Goal: Information Seeking & Learning: Learn about a topic

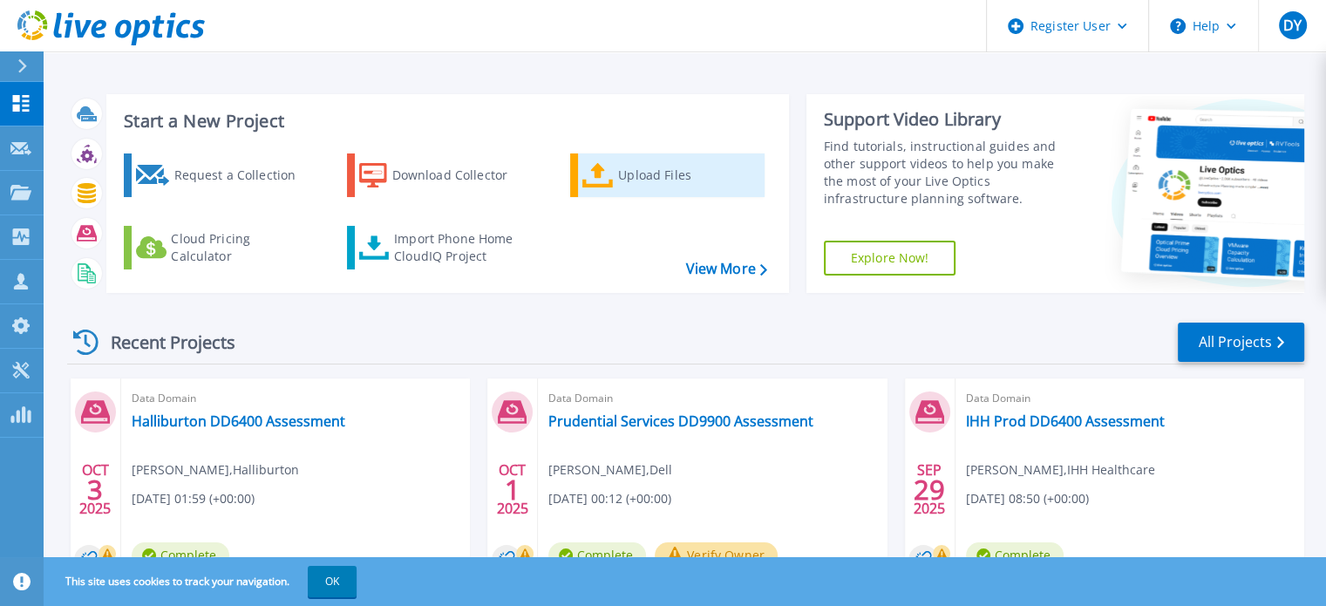
click at [638, 173] on div "Upload Files" at bounding box center [688, 175] width 140 height 35
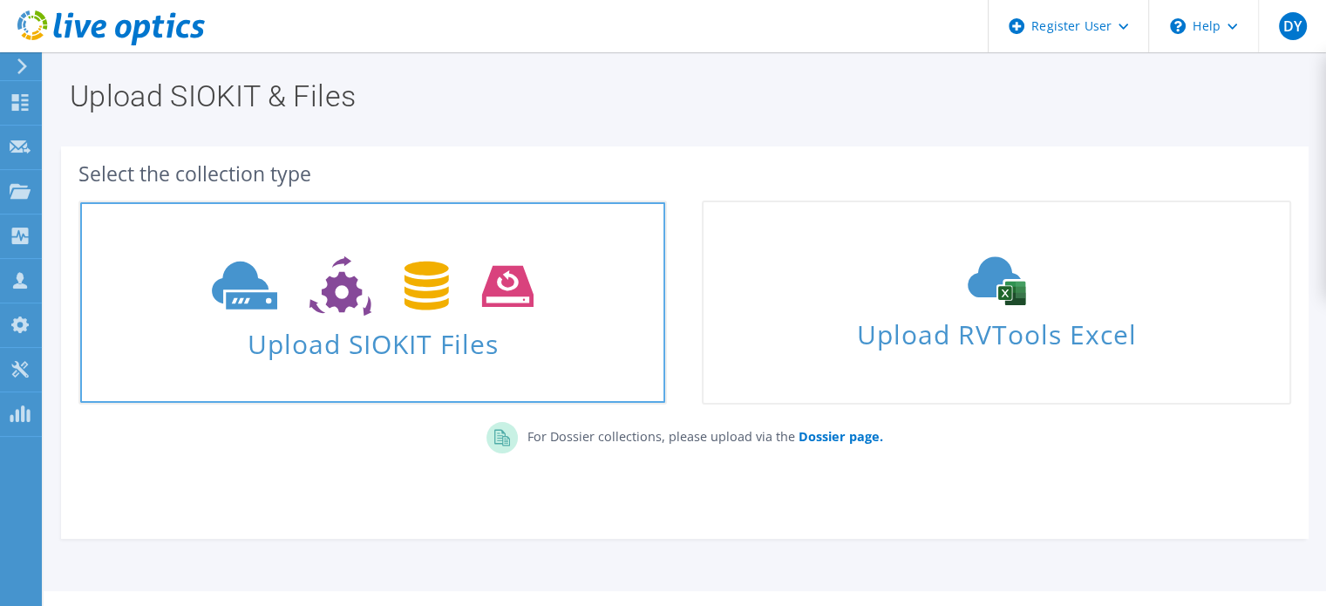
click at [454, 348] on span "Upload SIOKIT Files" at bounding box center [372, 338] width 585 height 37
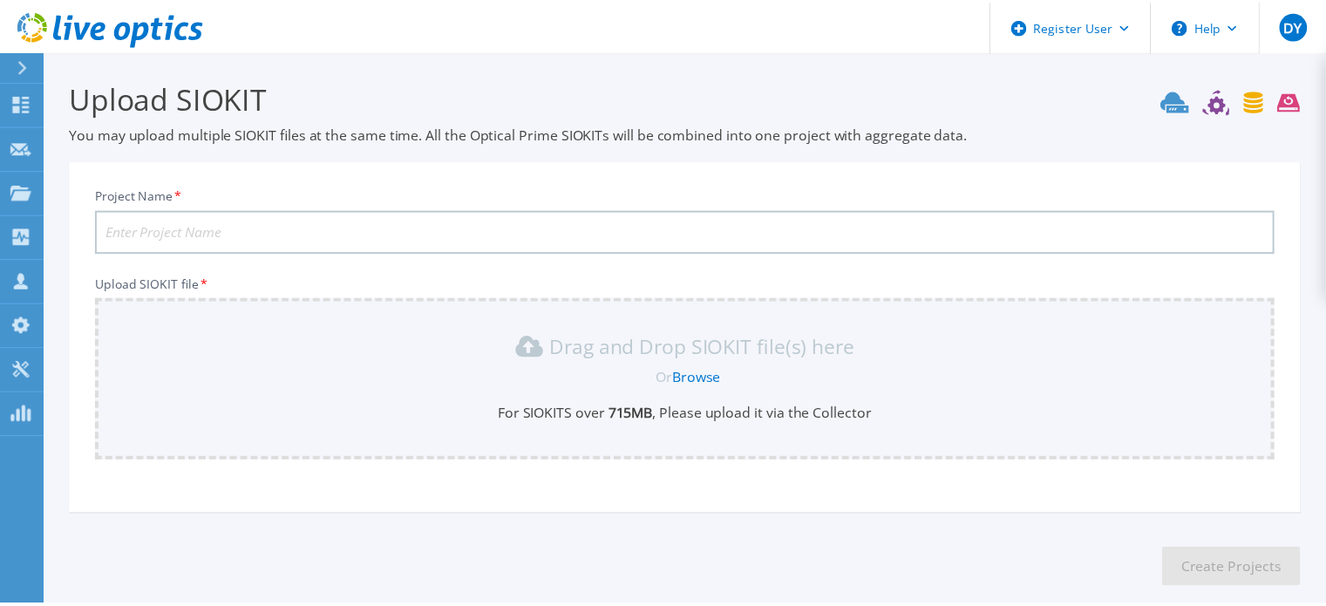
scroll to position [87, 0]
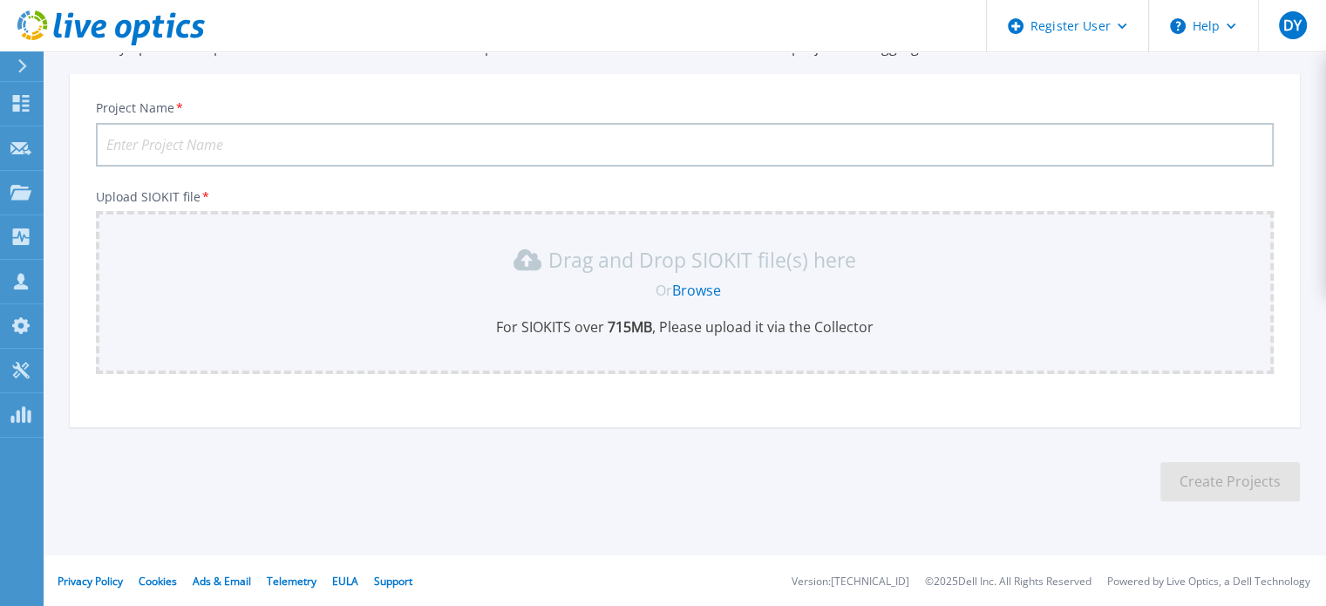
click at [687, 287] on link "Browse" at bounding box center [696, 290] width 49 height 19
click at [17, 60] on div at bounding box center [30, 66] width 28 height 30
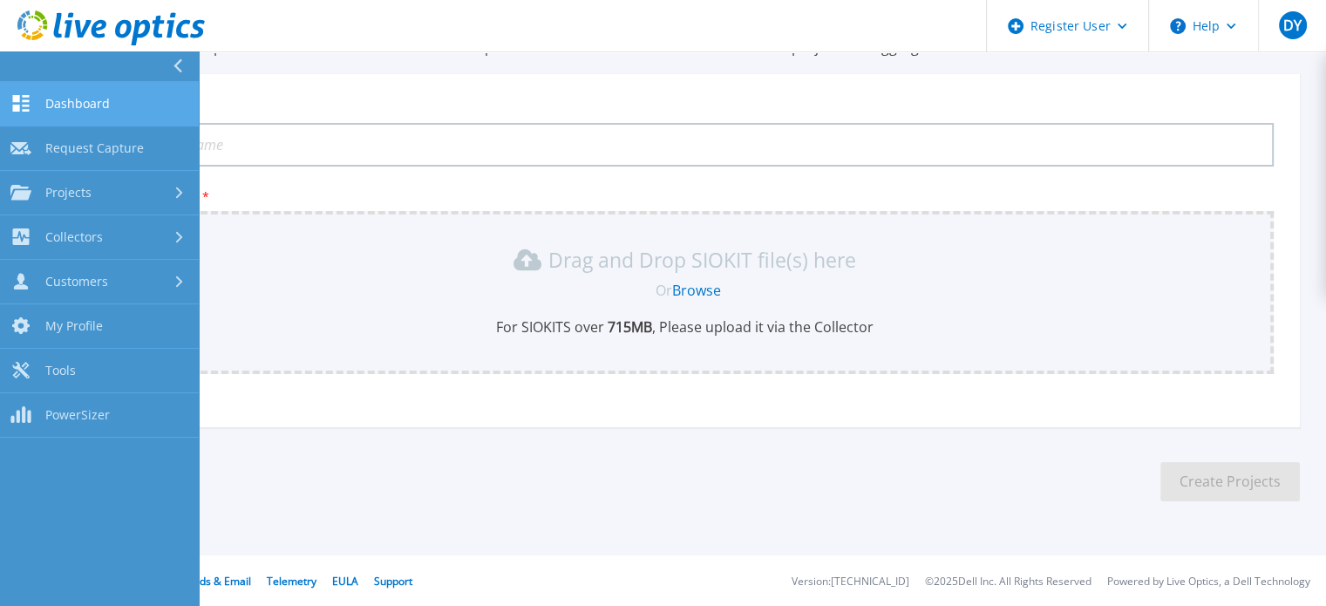
click at [93, 105] on span "Dashboard" at bounding box center [77, 104] width 65 height 16
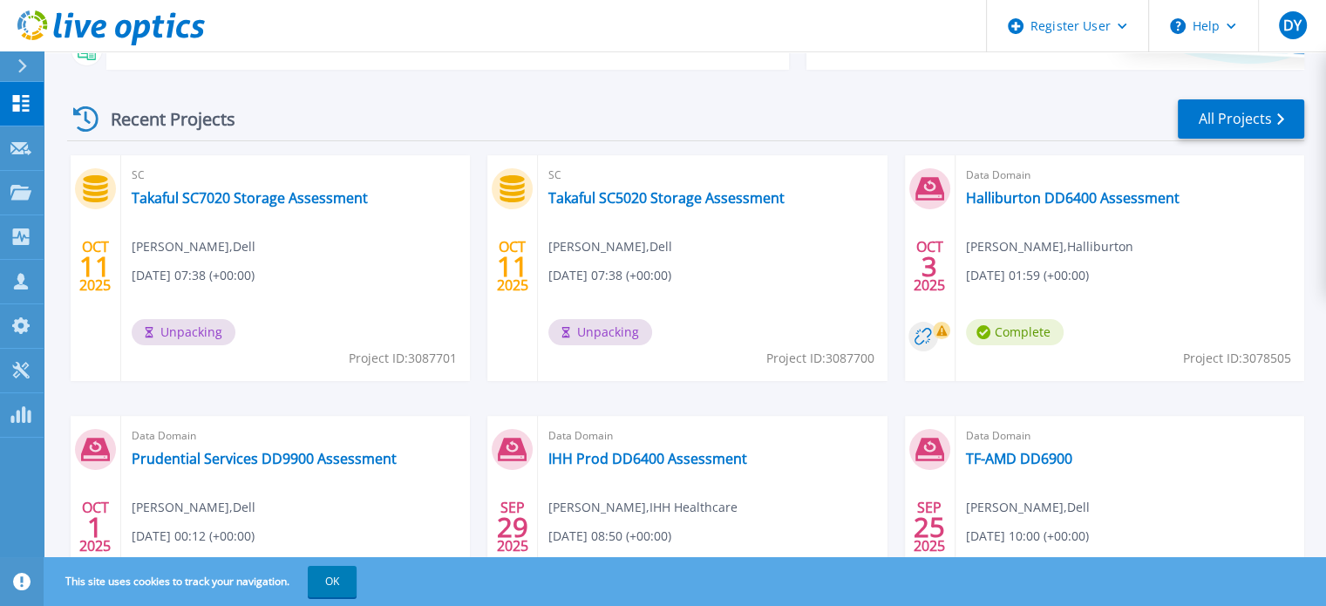
scroll to position [98, 0]
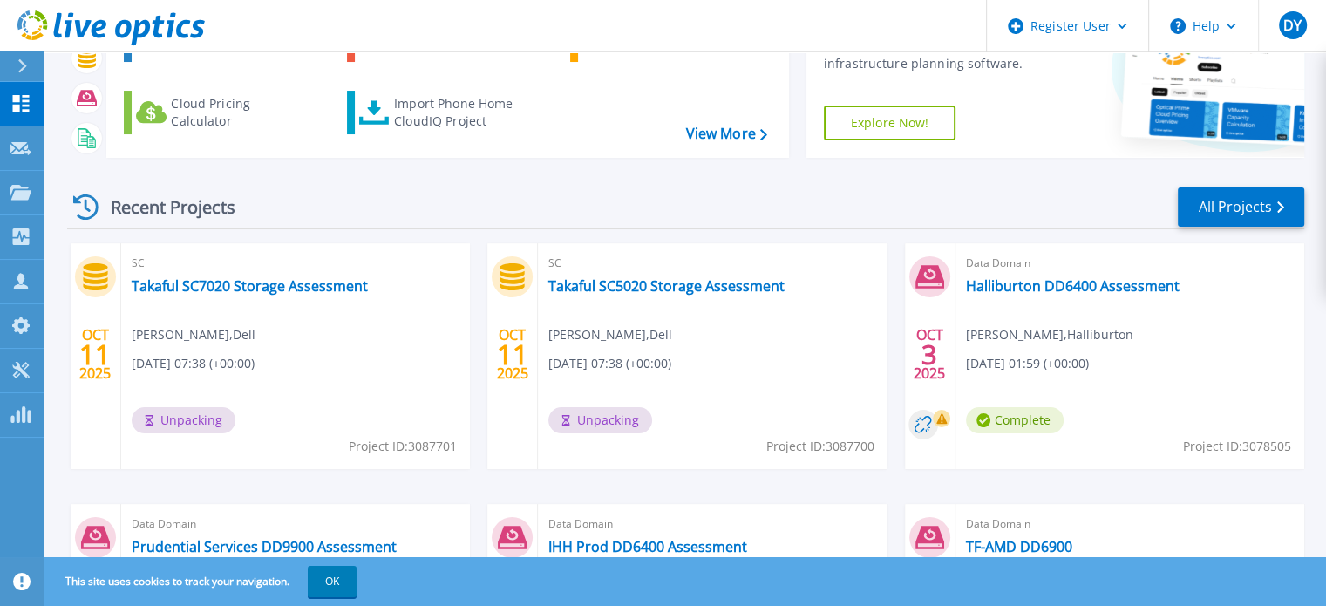
scroll to position [185, 0]
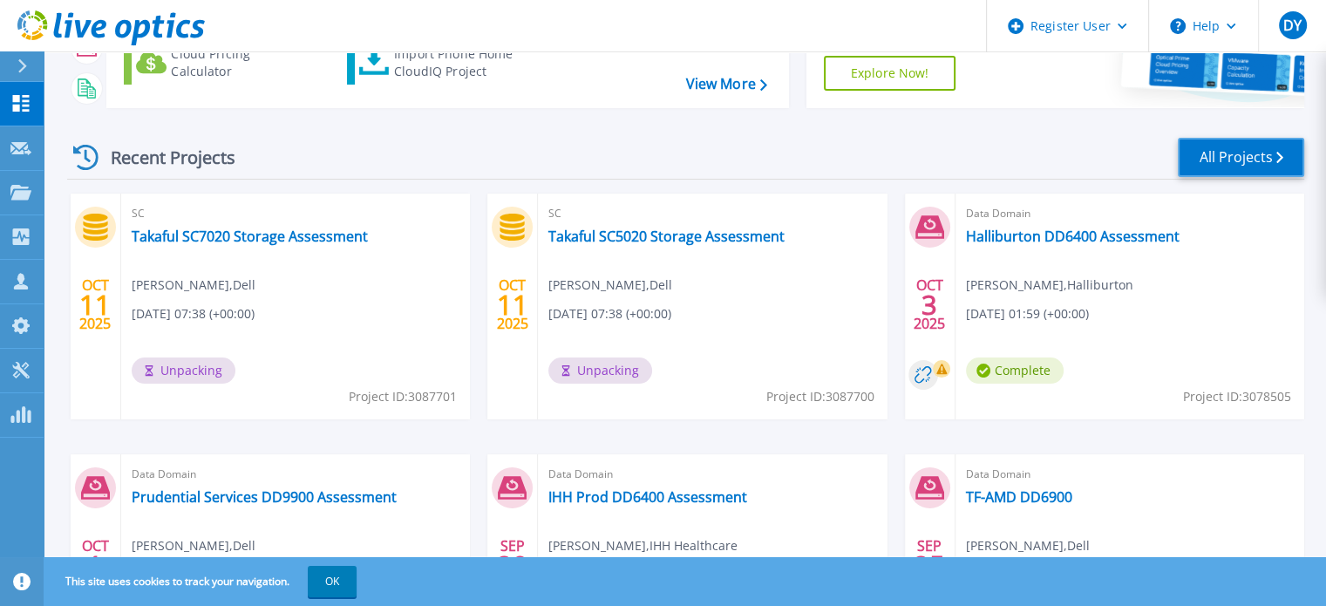
click at [1249, 147] on link "All Projects" at bounding box center [1241, 157] width 126 height 39
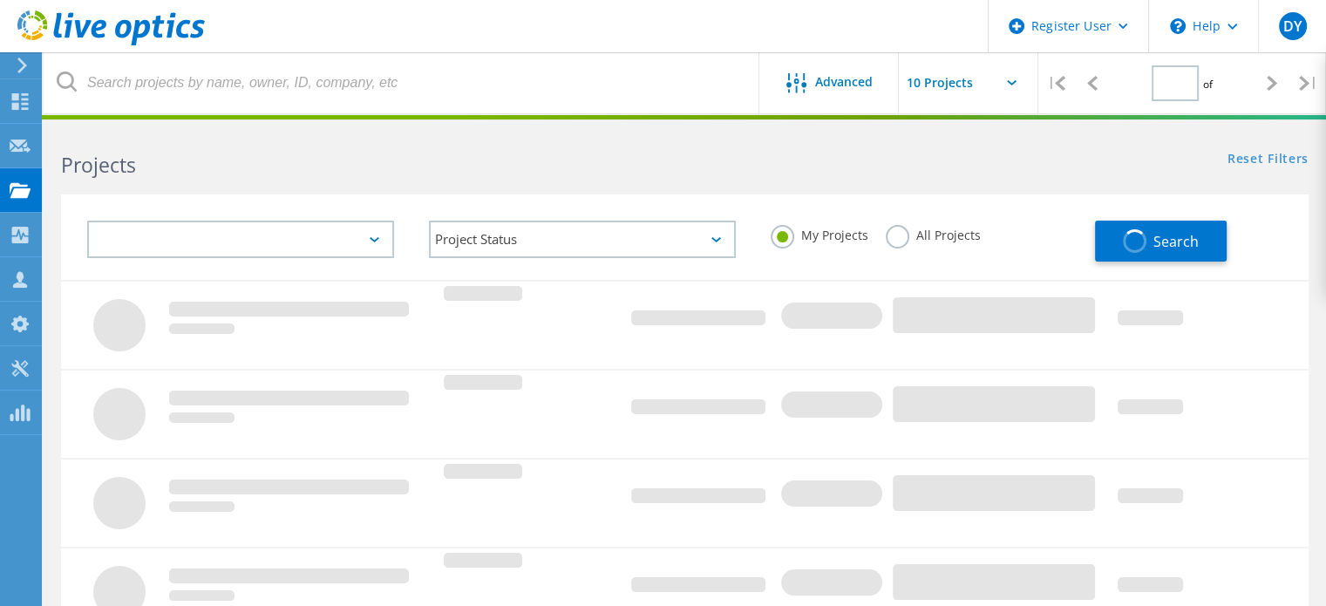
type input "1"
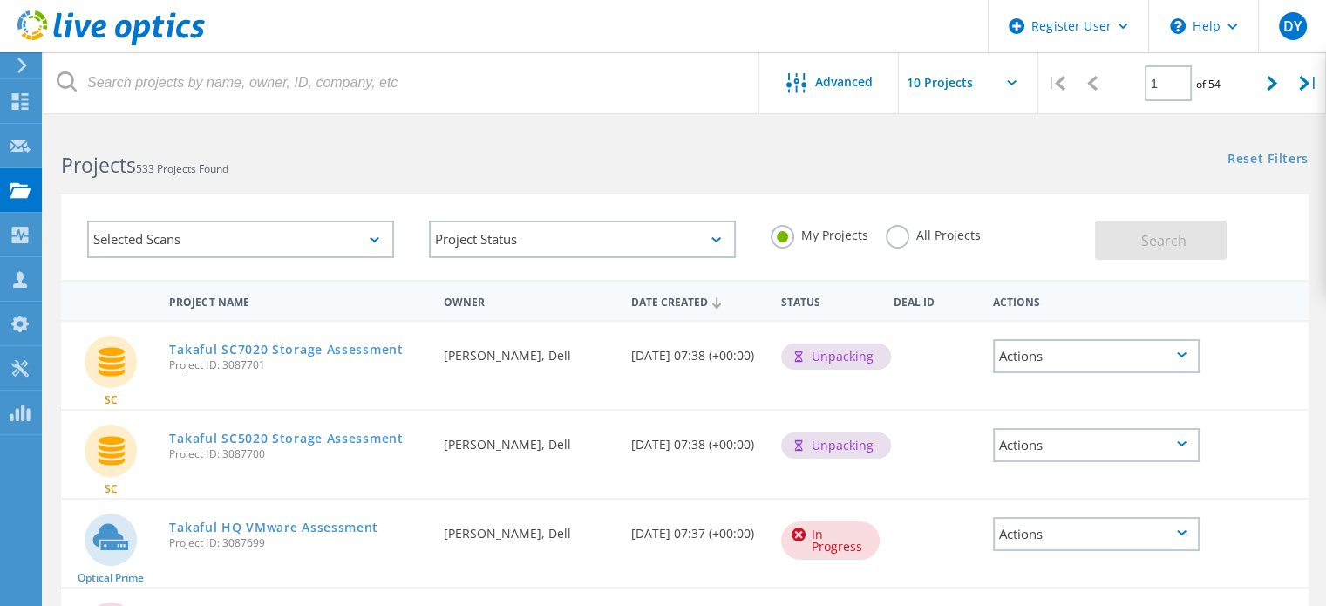
scroll to position [174, 0]
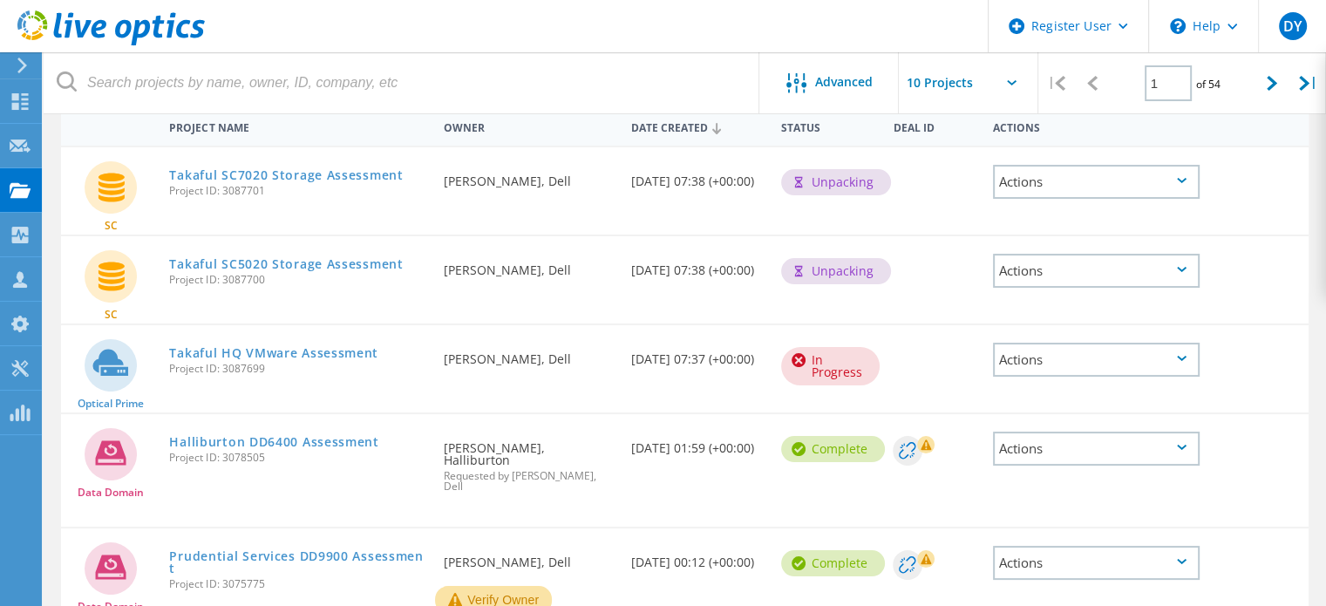
click at [809, 358] on div "In Progress" at bounding box center [830, 366] width 99 height 38
click at [322, 348] on link "Takaful HQ VMware Assessment" at bounding box center [273, 353] width 209 height 12
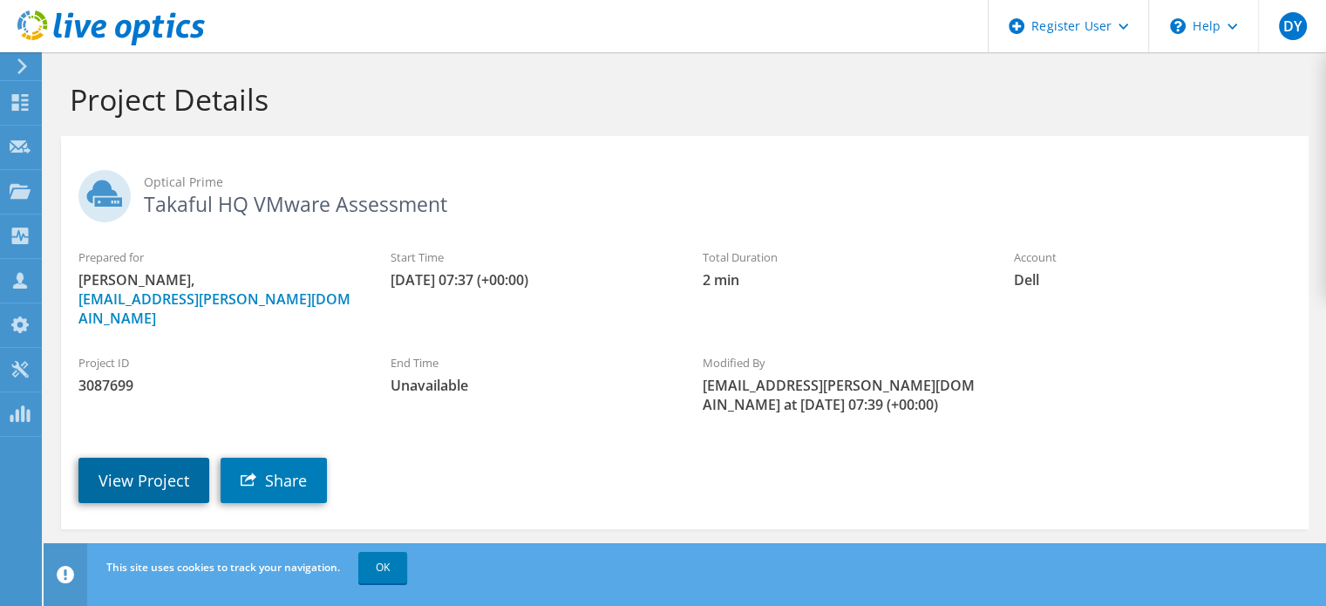
click at [147, 458] on link "View Project" at bounding box center [143, 480] width 131 height 45
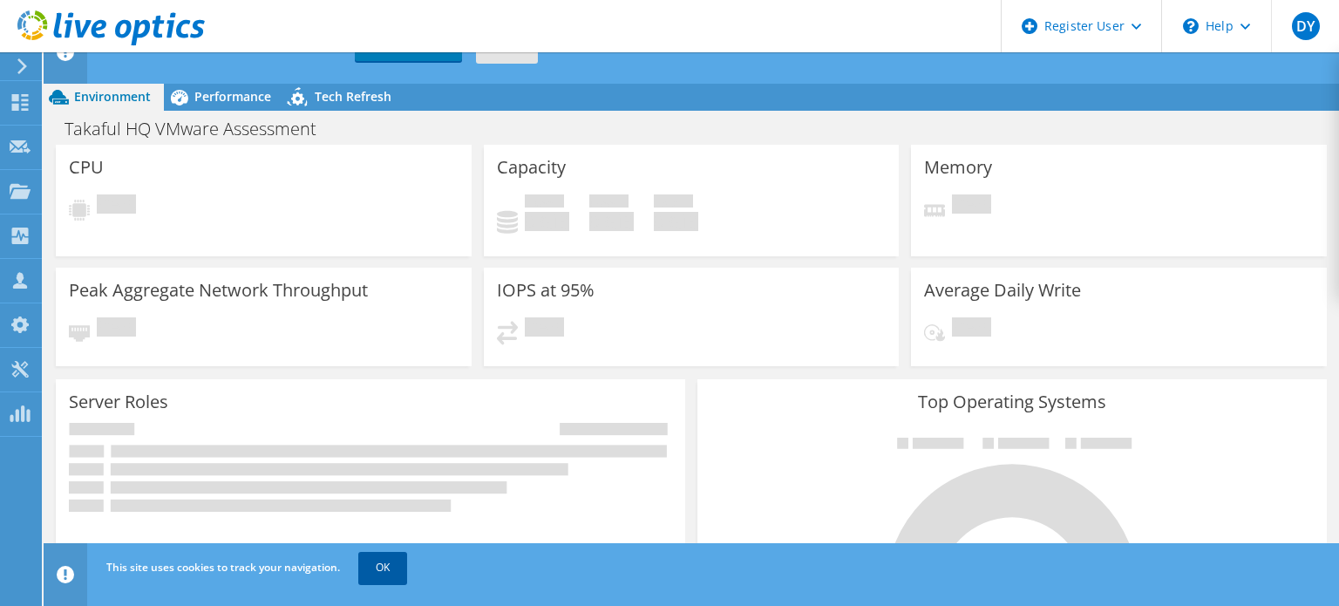
click at [394, 568] on link "OK" at bounding box center [382, 567] width 49 height 31
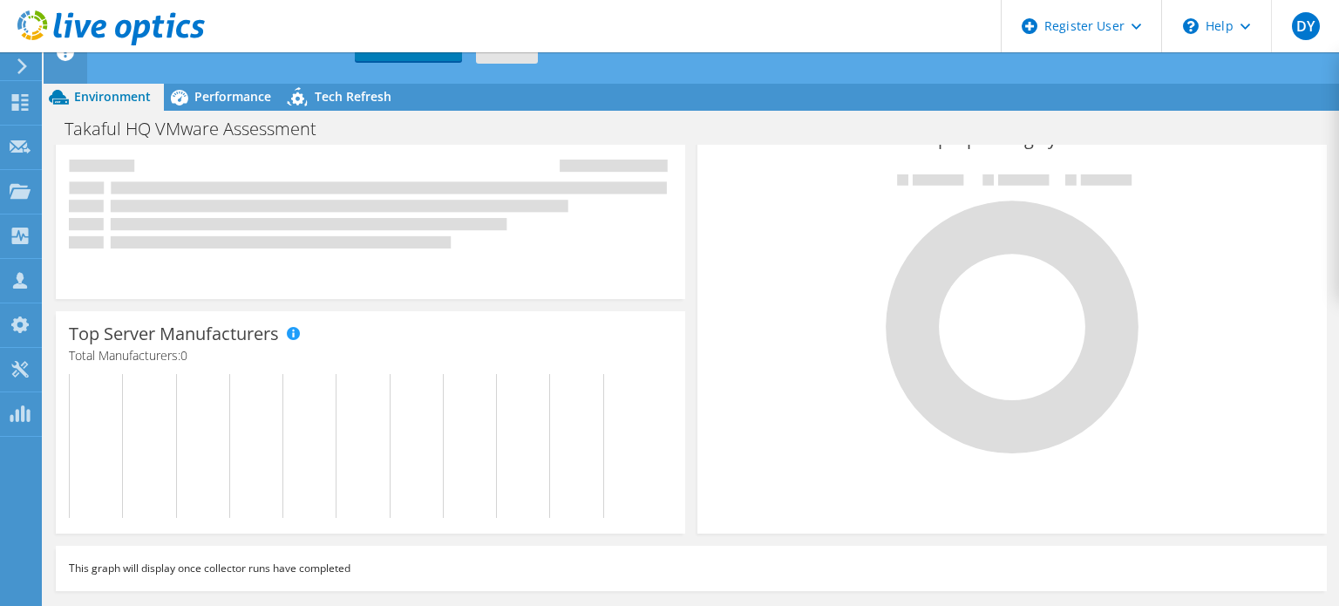
click at [1311, 453] on div "Top Operating Systems Windows Linux VMware" at bounding box center [1012, 325] width 629 height 418
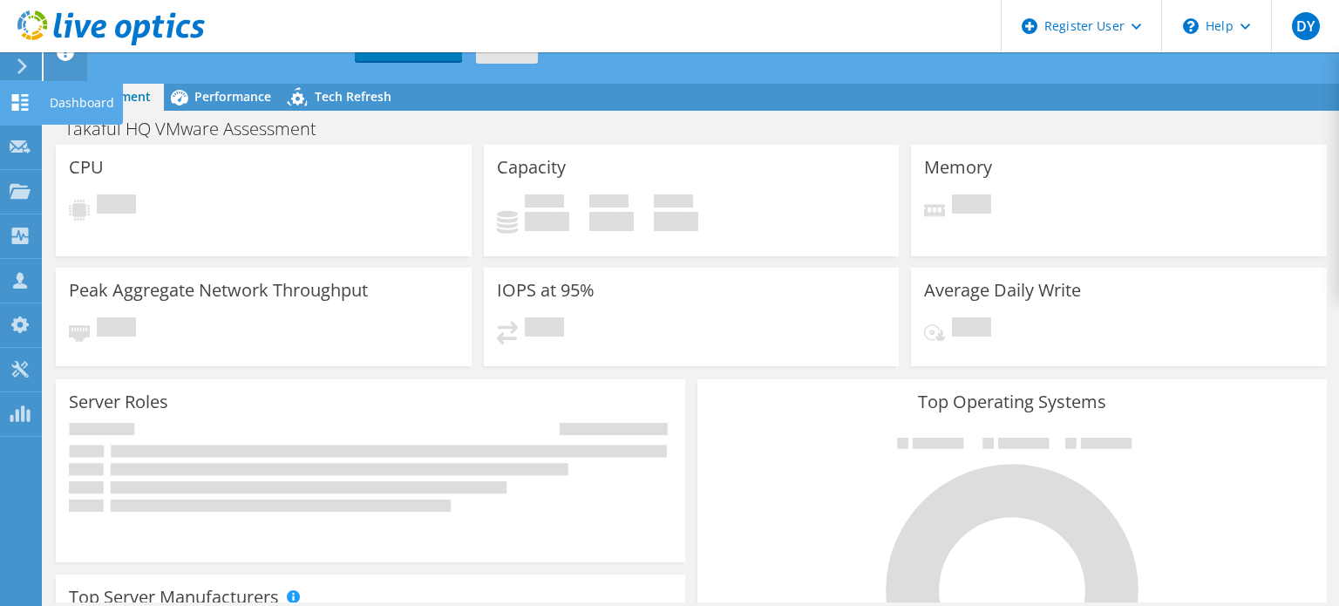
click at [15, 108] on use at bounding box center [20, 102] width 17 height 17
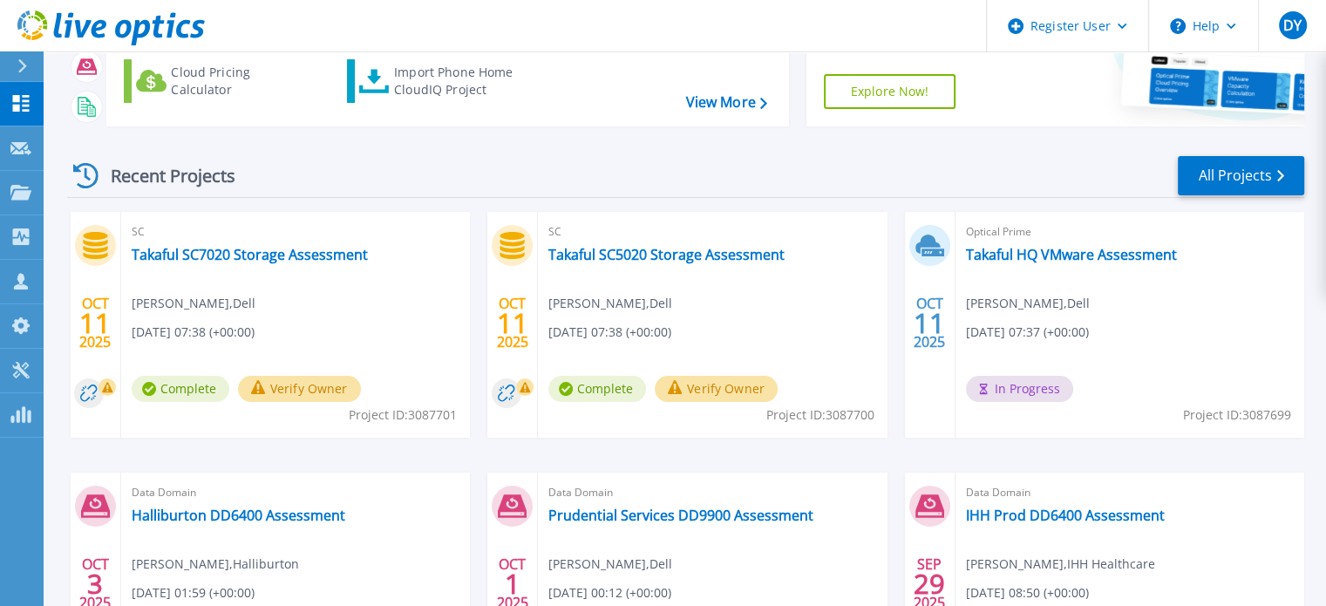
scroll to position [174, 0]
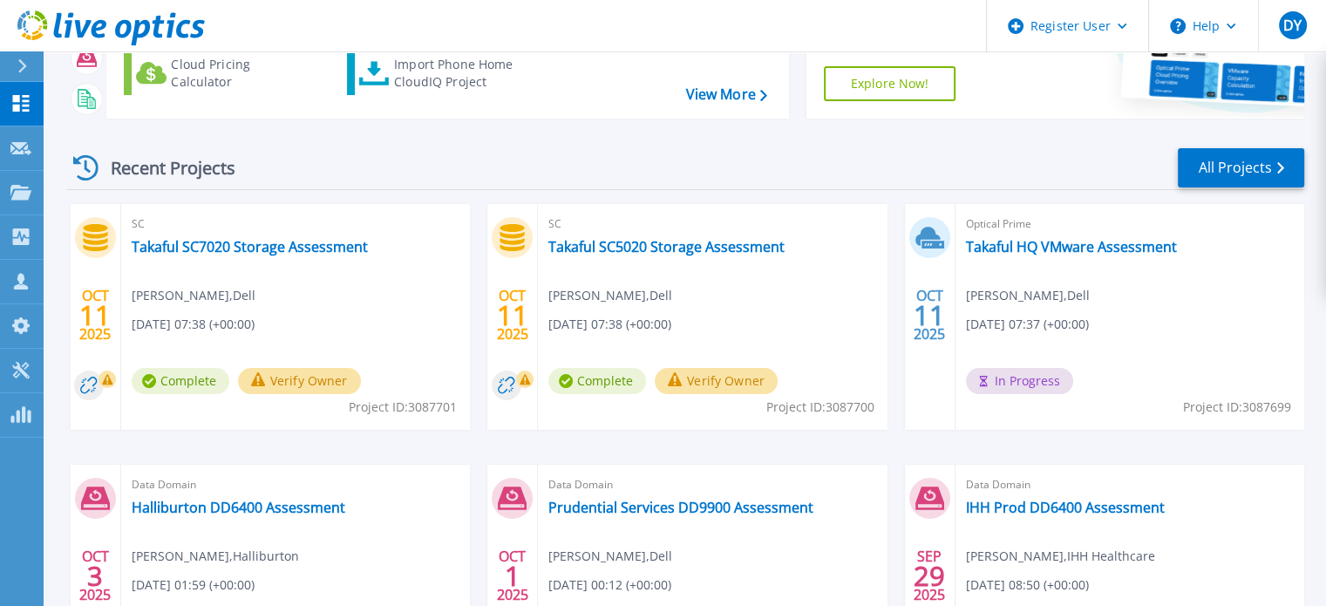
click at [715, 390] on button "Verify Owner" at bounding box center [716, 381] width 123 height 26
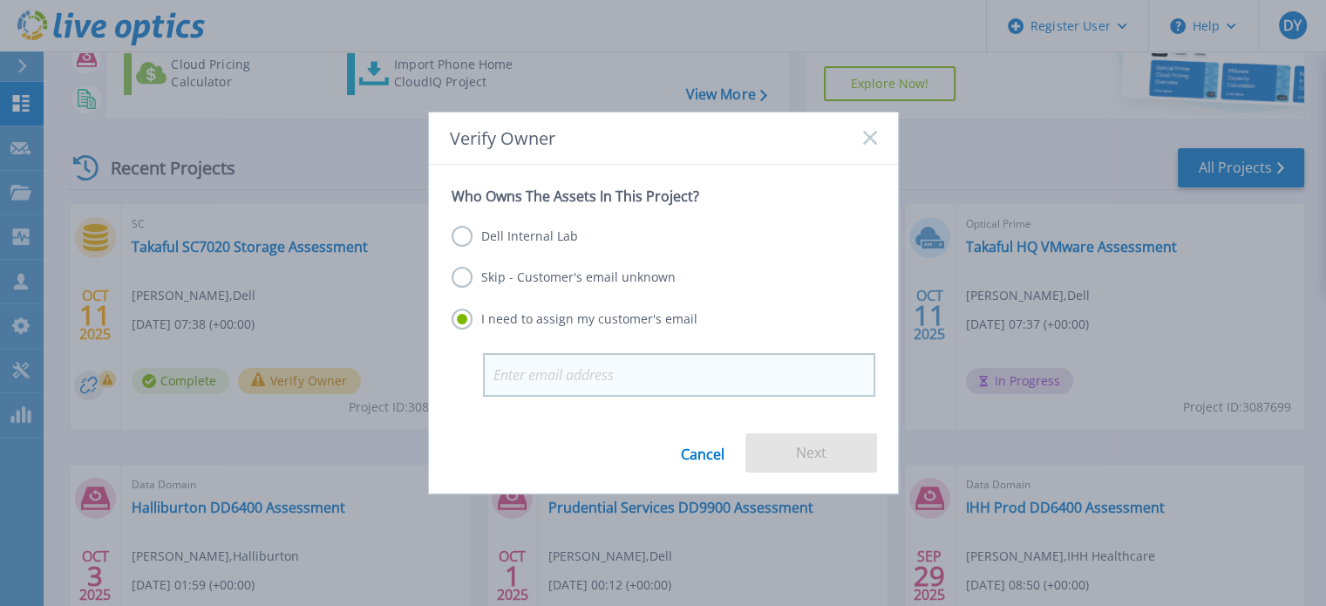
click at [698, 372] on input "email" at bounding box center [679, 375] width 392 height 44
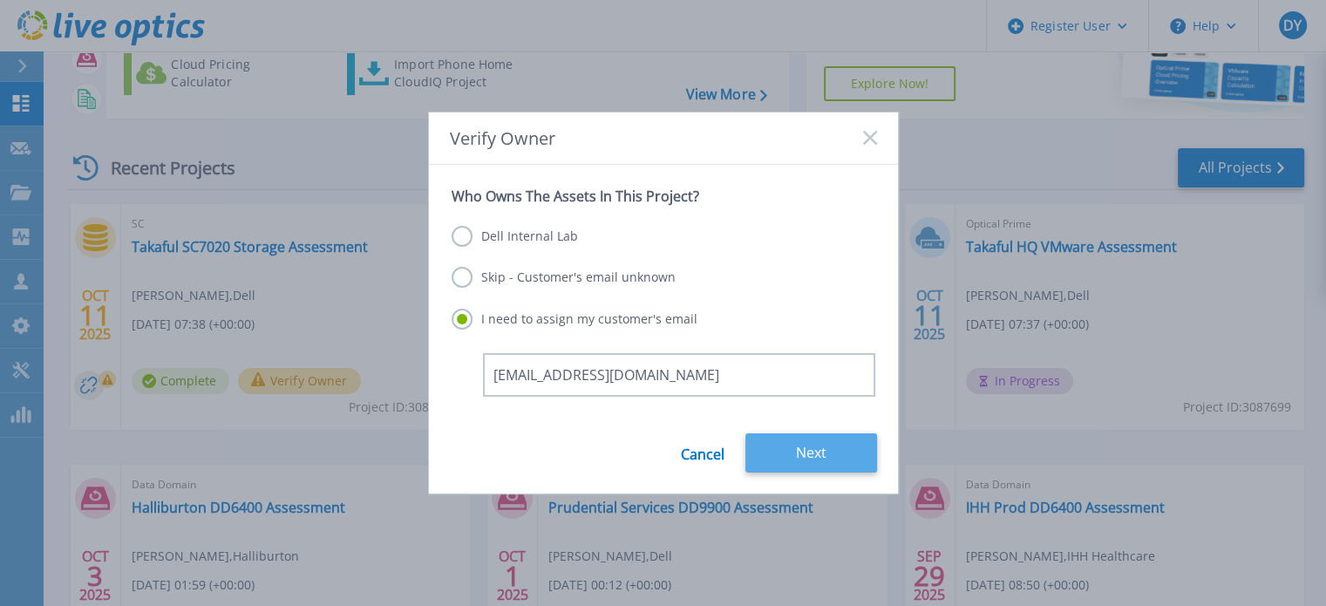
type input "m.hermanwahid@takaful-malaysia.com.my"
click at [827, 465] on button "Next" at bounding box center [811, 452] width 132 height 39
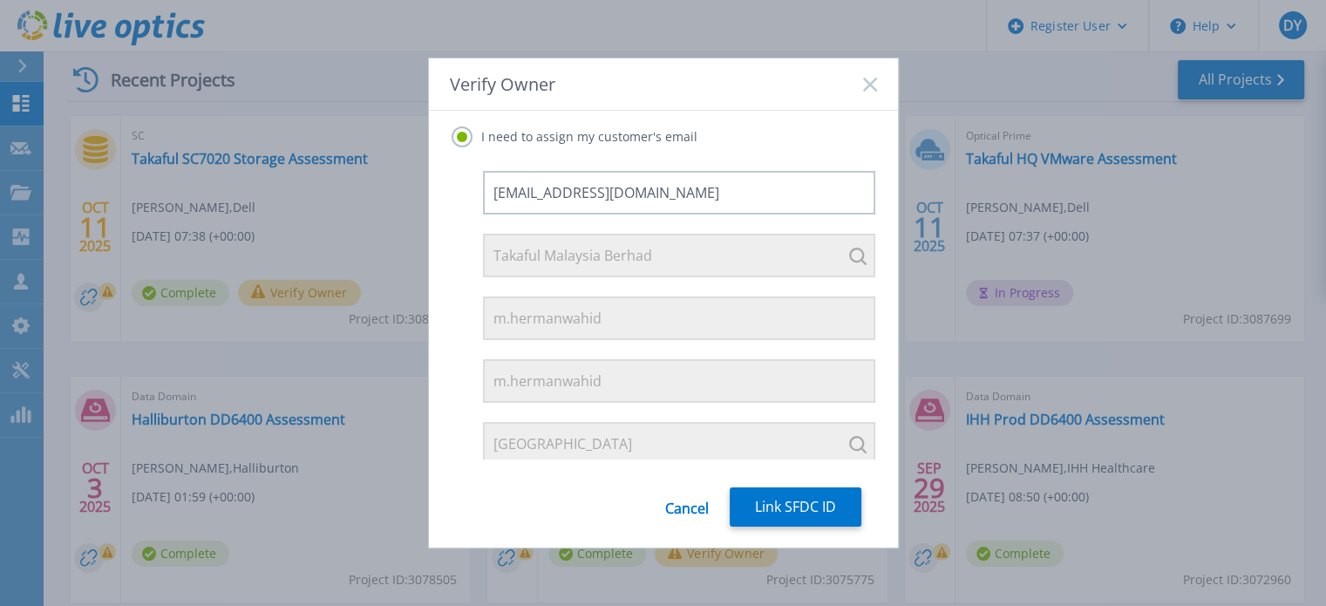
scroll to position [359, 0]
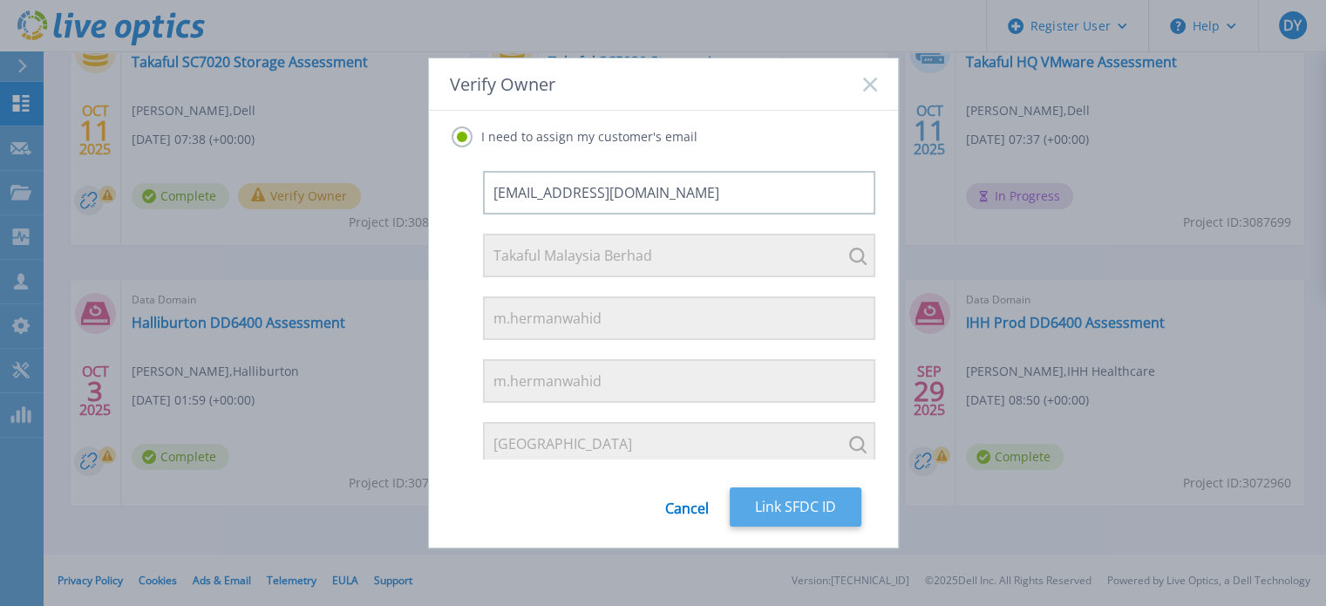
click at [806, 509] on button "Link SFDC ID" at bounding box center [796, 506] width 132 height 39
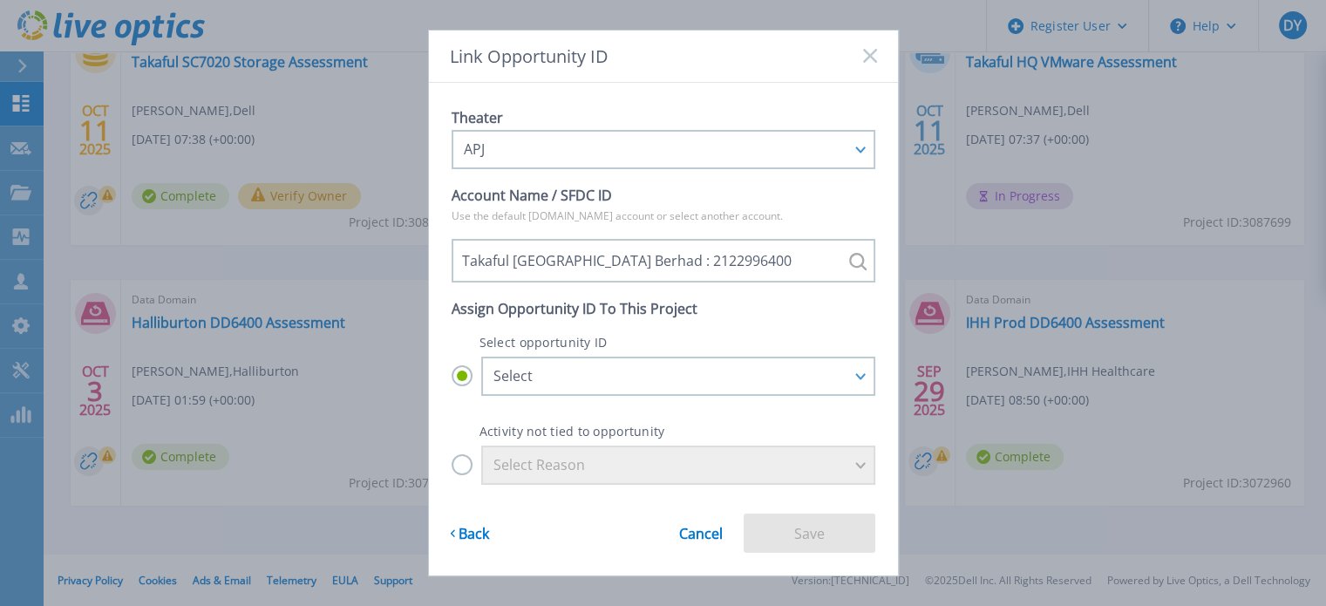
click at [460, 466] on label "Select Reason" at bounding box center [664, 465] width 424 height 39
click at [0, 0] on input "Select Reason" at bounding box center [0, 0] width 0 height 0
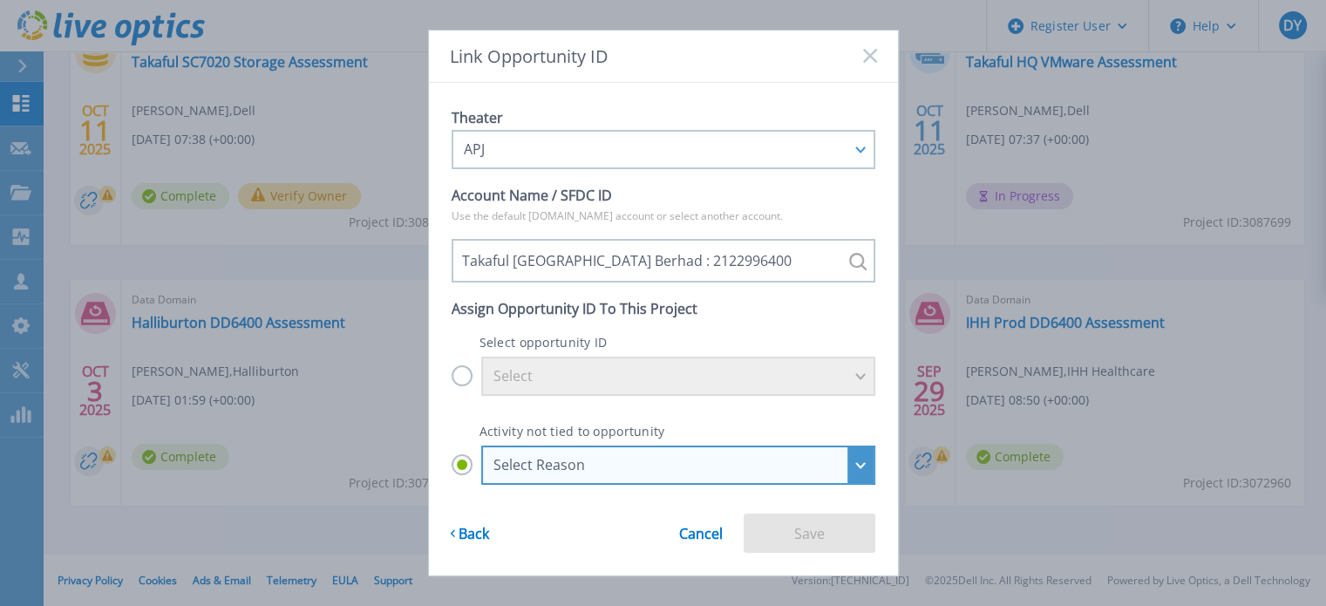
click at [555, 463] on div "Select Reason" at bounding box center [668, 465] width 350 height 16
click at [0, 0] on input "Select Reason Select Reason Discovery Troubleshooting Other" at bounding box center [0, 0] width 0 height 0
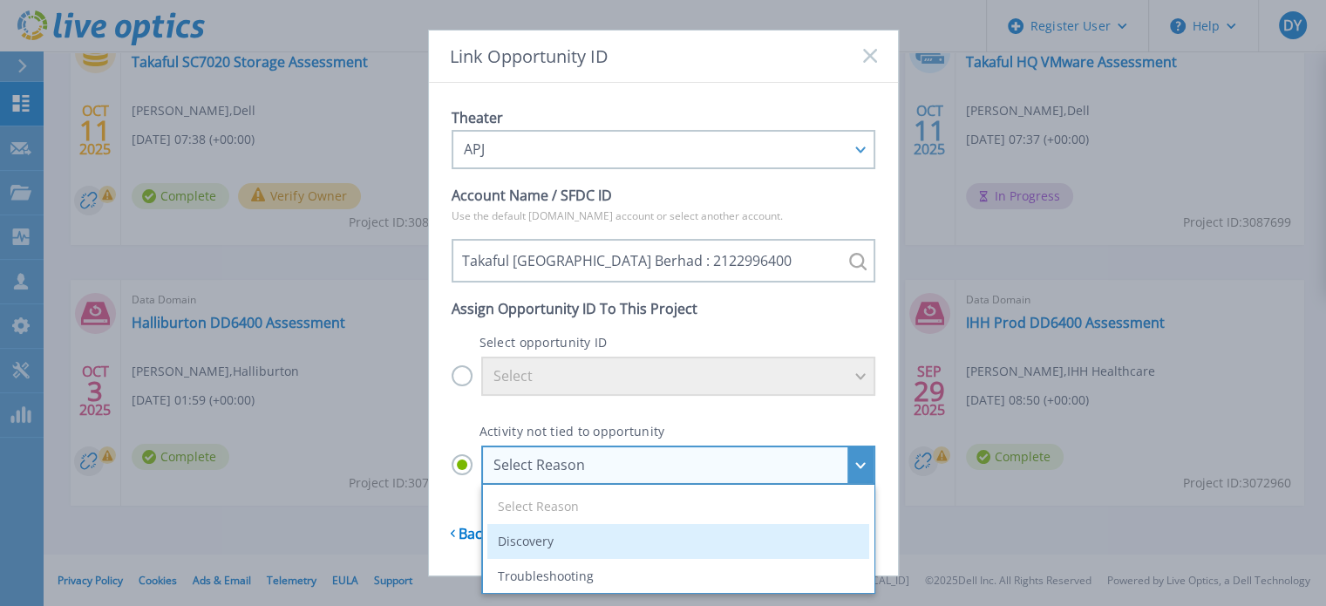
click at [559, 544] on li "Discovery" at bounding box center [678, 541] width 382 height 35
click at [0, 0] on input "Select Reason Select Reason Discovery Troubleshooting Other" at bounding box center [0, 0] width 0 height 0
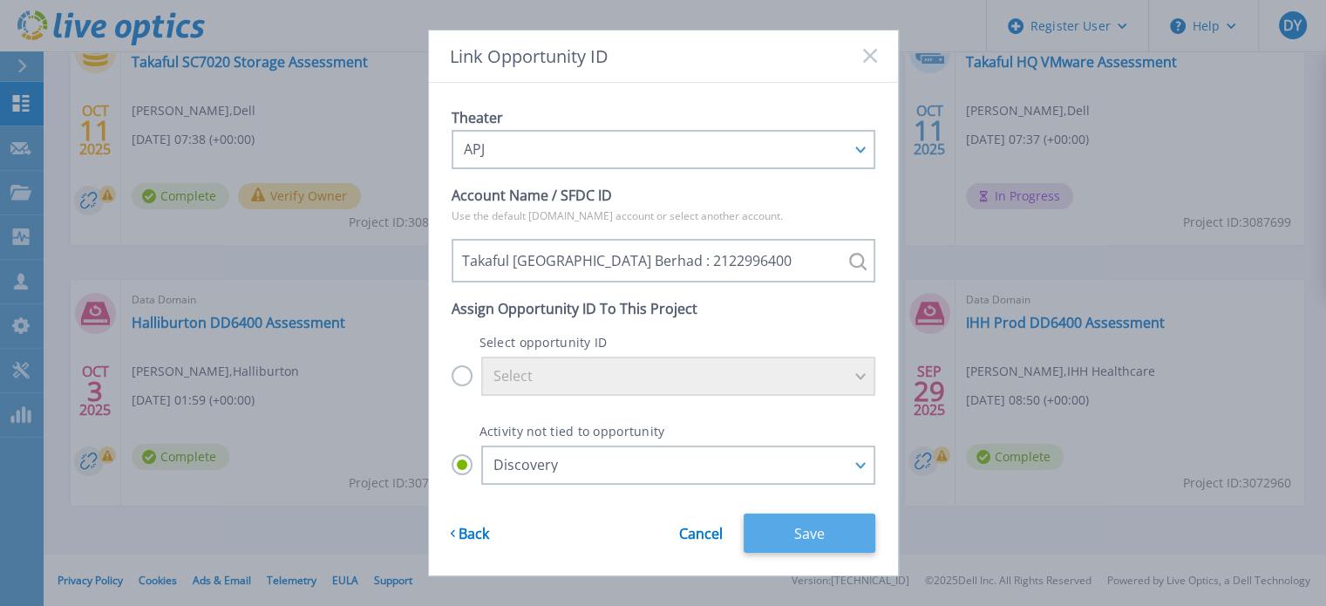
click at [805, 533] on button "Save" at bounding box center [810, 533] width 132 height 39
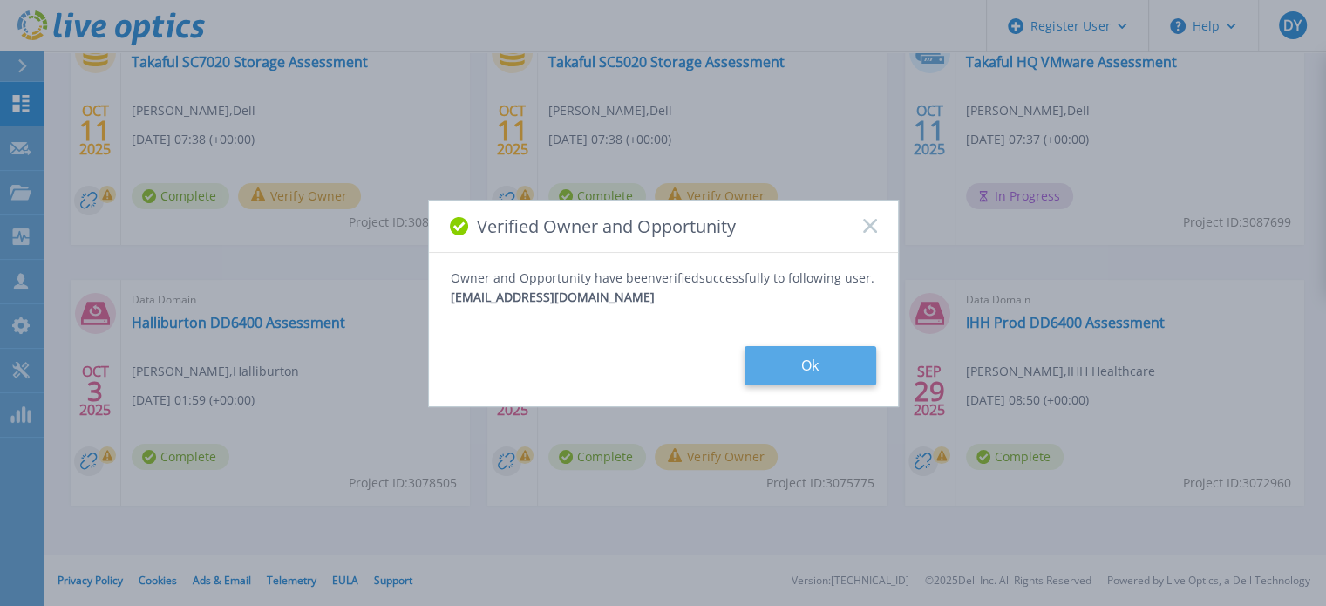
click at [792, 360] on button "Ok" at bounding box center [811, 365] width 132 height 39
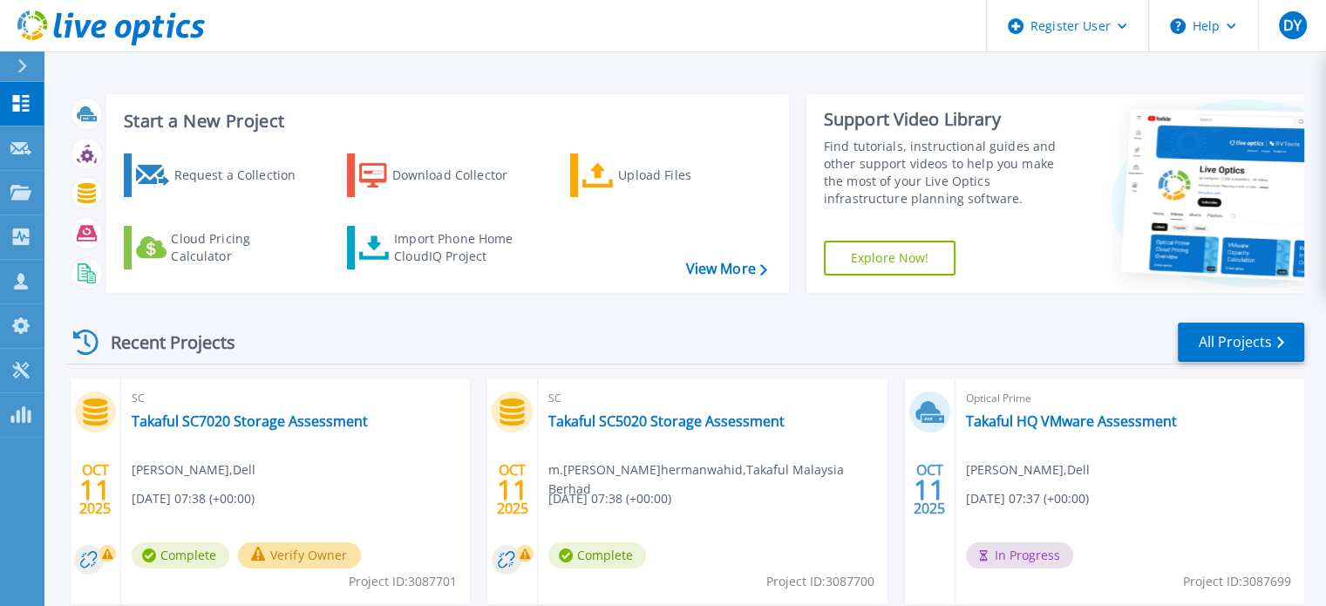
click at [318, 559] on button "Verify Owner" at bounding box center [299, 555] width 123 height 26
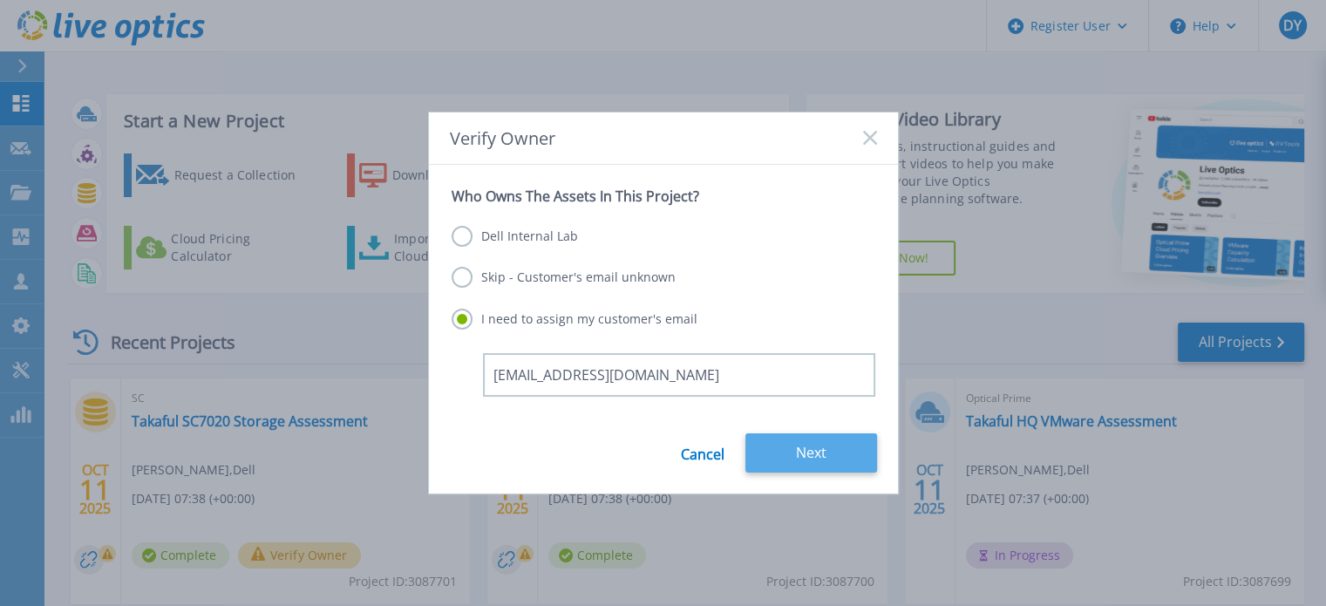
type input "[EMAIL_ADDRESS][DOMAIN_NAME]"
click at [792, 449] on button "Next" at bounding box center [811, 452] width 132 height 39
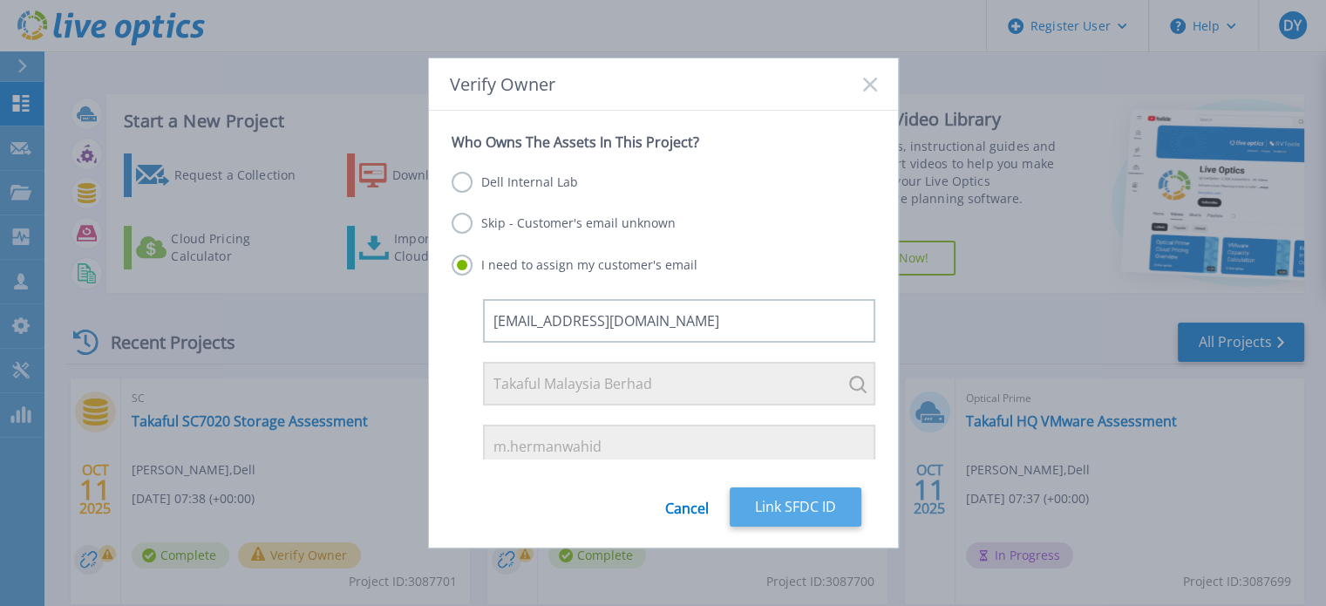
click at [798, 519] on button "Link SFDC ID" at bounding box center [796, 506] width 132 height 39
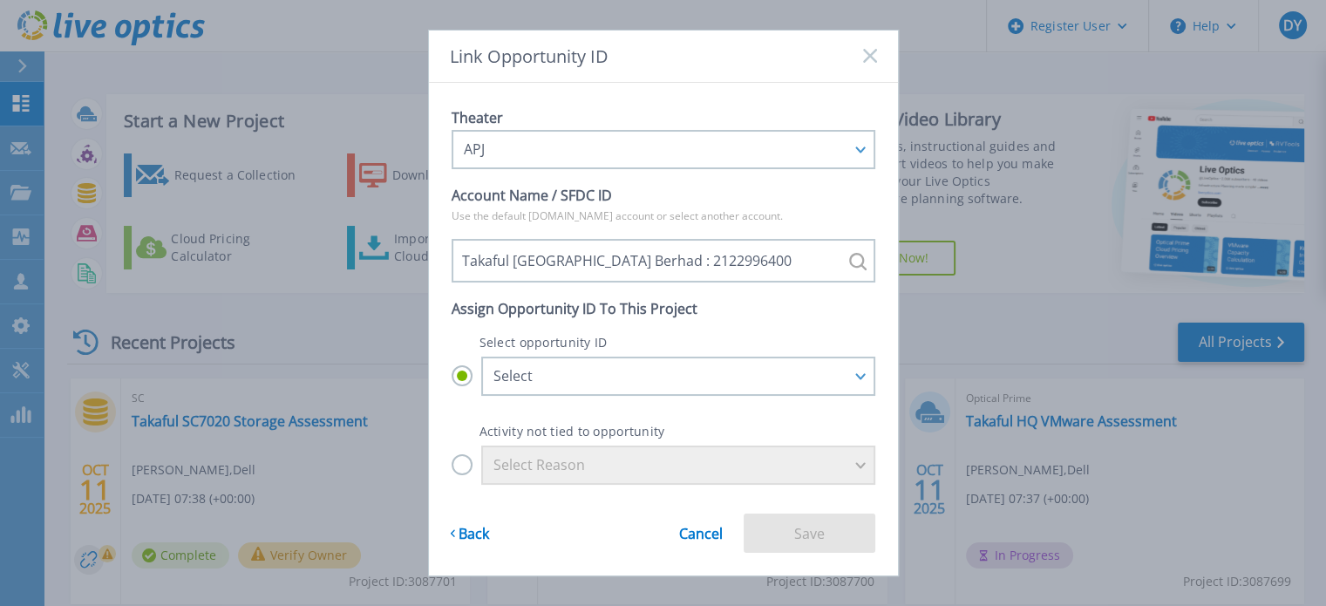
click at [460, 475] on label "Select Reason" at bounding box center [664, 465] width 424 height 39
click at [0, 0] on input "Select Reason" at bounding box center [0, 0] width 0 height 0
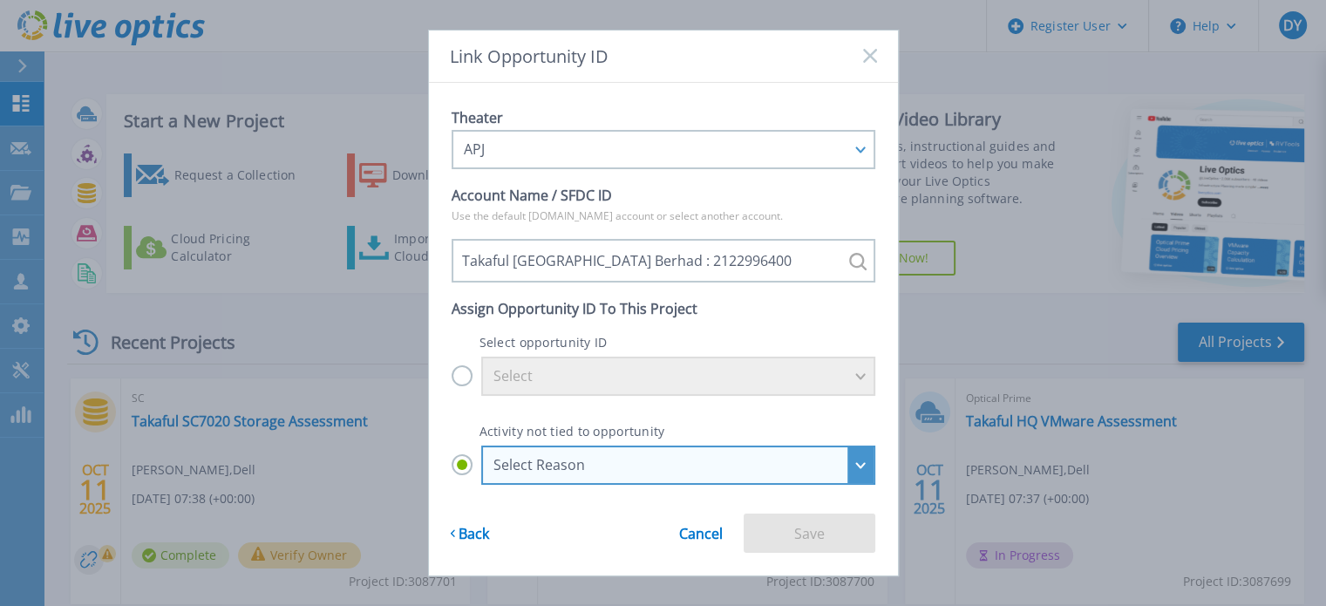
click at [538, 466] on div "Select Reason" at bounding box center [668, 465] width 350 height 16
click at [0, 0] on input "Select Reason Select Reason Discovery Troubleshooting Other" at bounding box center [0, 0] width 0 height 0
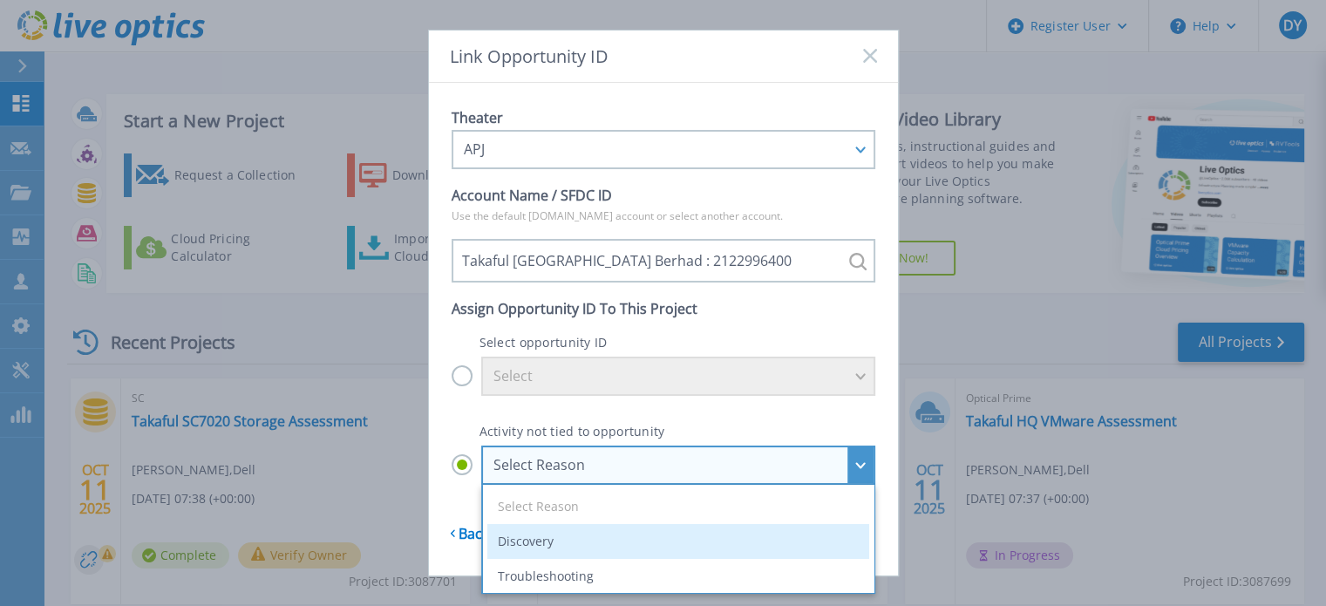
click at [544, 541] on li "Discovery" at bounding box center [678, 541] width 382 height 35
click at [0, 0] on input "Select Reason Select Reason Discovery Troubleshooting Other" at bounding box center [0, 0] width 0 height 0
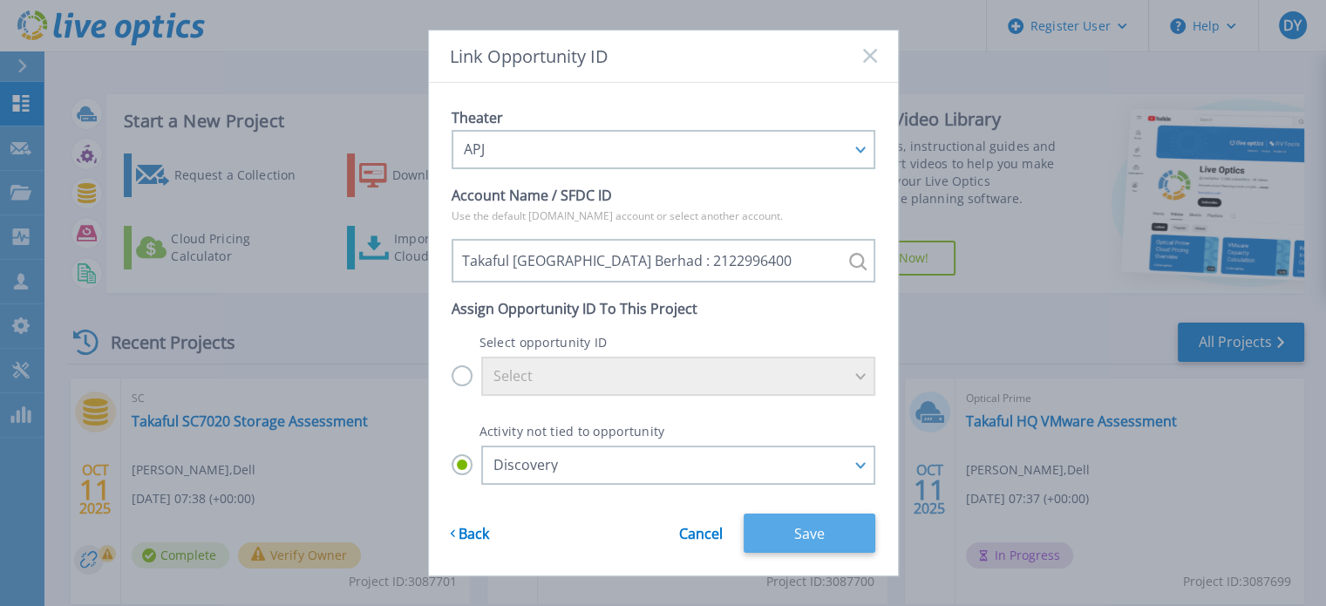
click at [779, 536] on button "Save" at bounding box center [810, 533] width 132 height 39
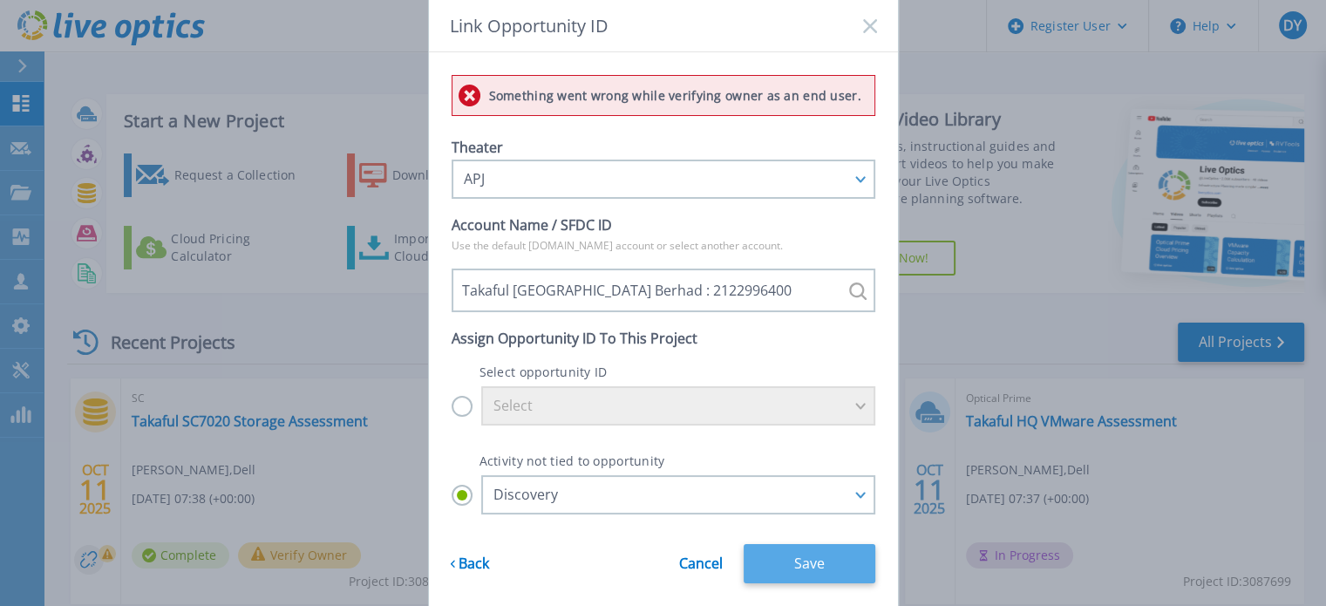
click at [786, 556] on button "Save" at bounding box center [810, 563] width 132 height 39
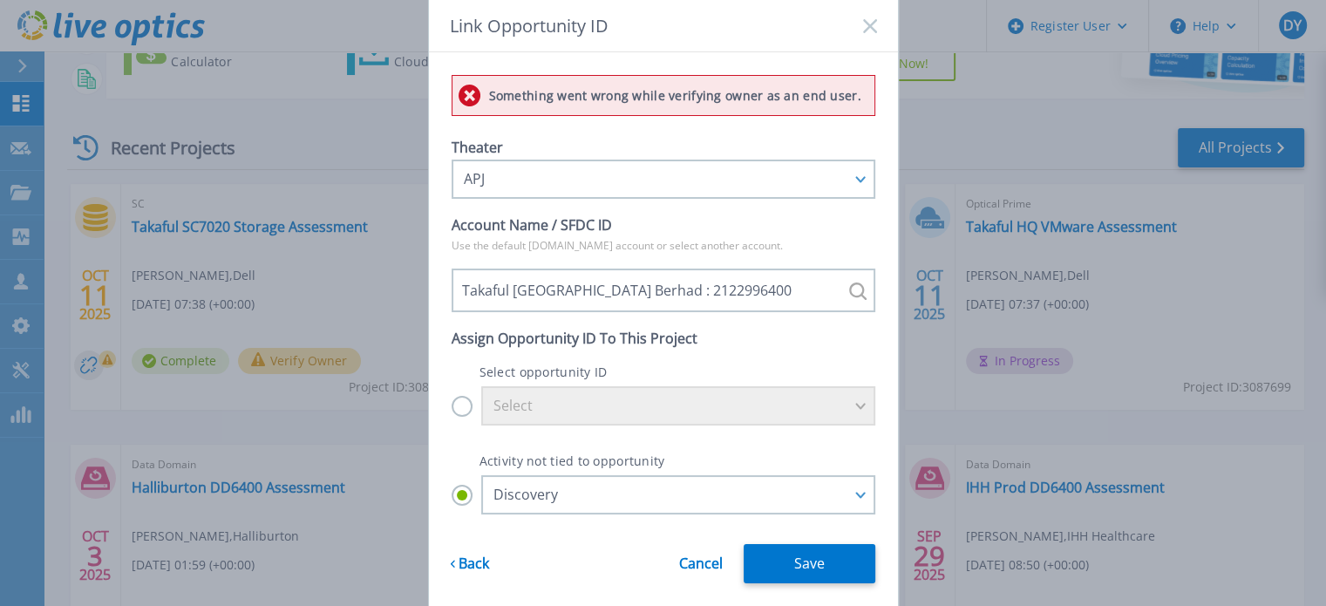
scroll to position [87, 0]
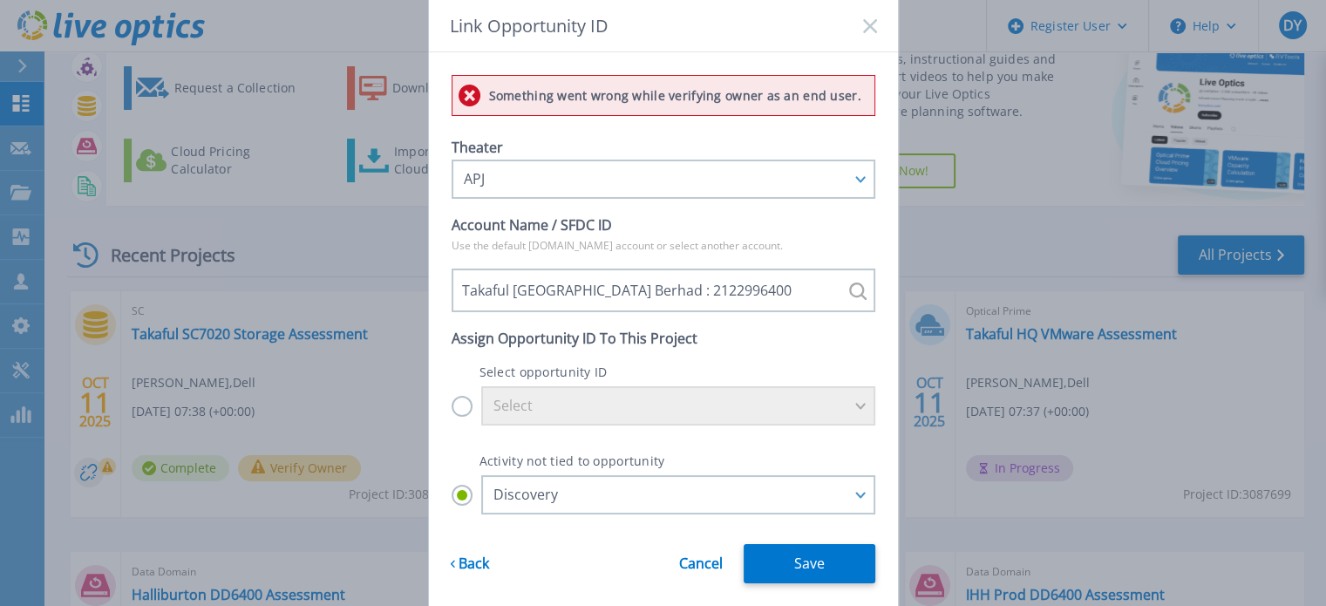
click at [464, 406] on label "Select" at bounding box center [664, 405] width 424 height 39
click at [0, 0] on input "Select" at bounding box center [0, 0] width 0 height 0
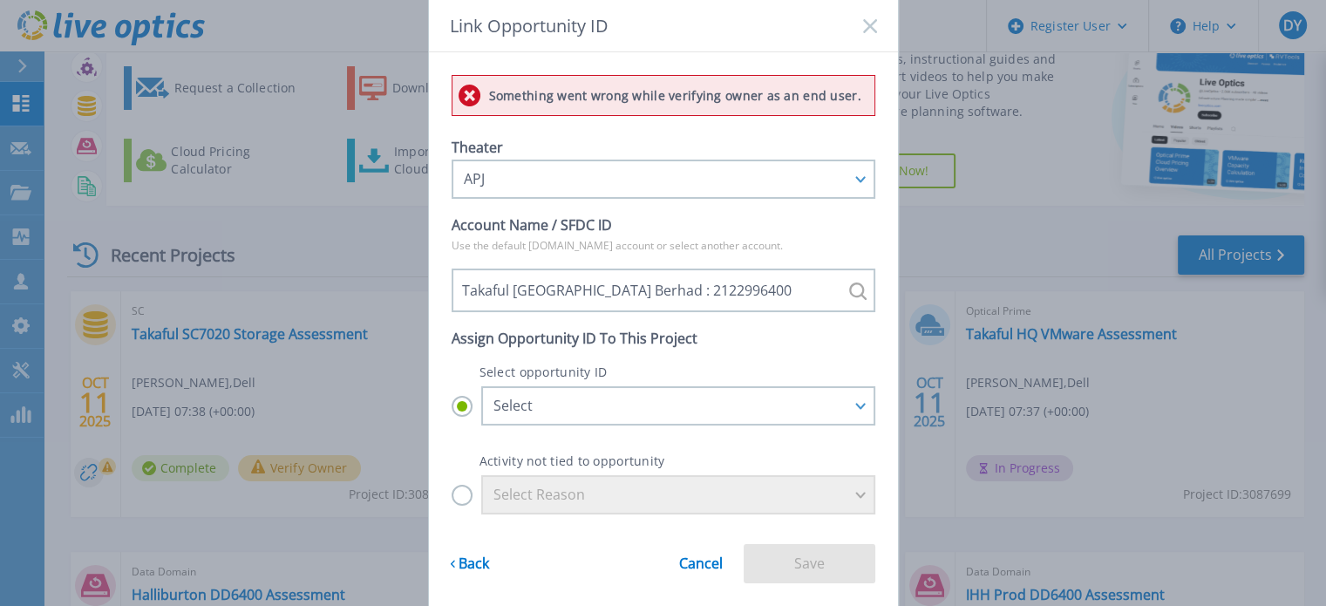
click at [458, 495] on label "Select Reason" at bounding box center [664, 494] width 424 height 39
click at [0, 0] on input "Select Reason" at bounding box center [0, 0] width 0 height 0
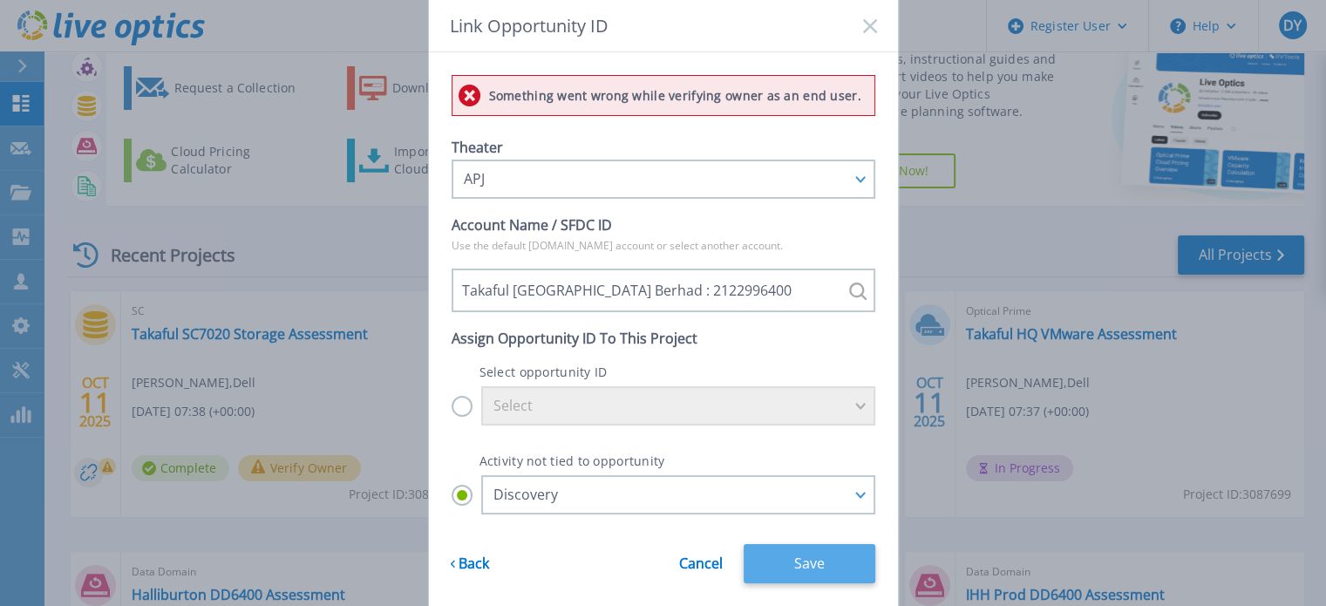
click at [801, 561] on button "Save" at bounding box center [810, 563] width 132 height 39
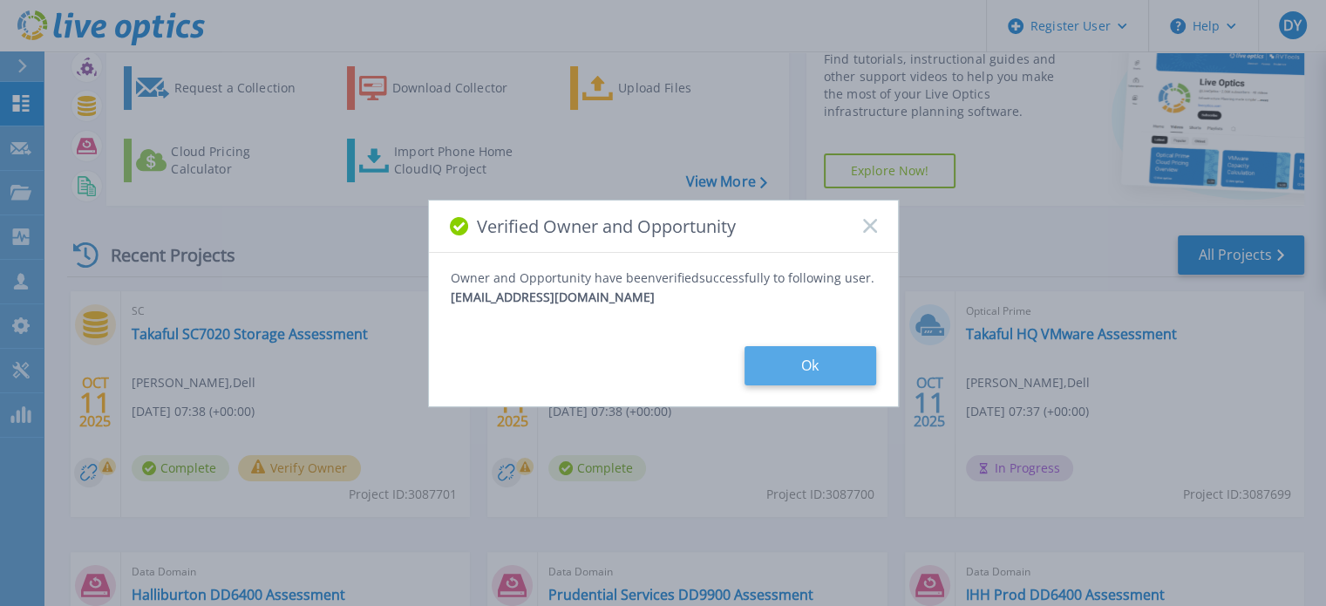
click at [772, 355] on button "Ok" at bounding box center [811, 365] width 132 height 39
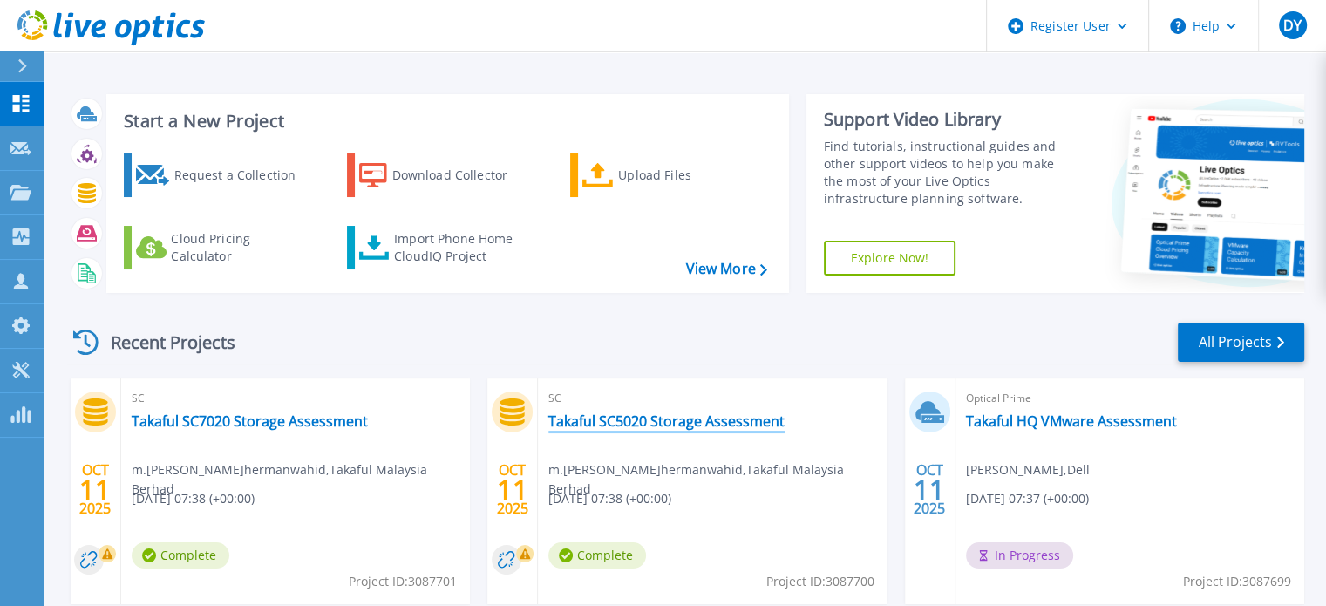
click at [680, 421] on link "Takaful SC5020 Storage Assessment" at bounding box center [666, 420] width 236 height 17
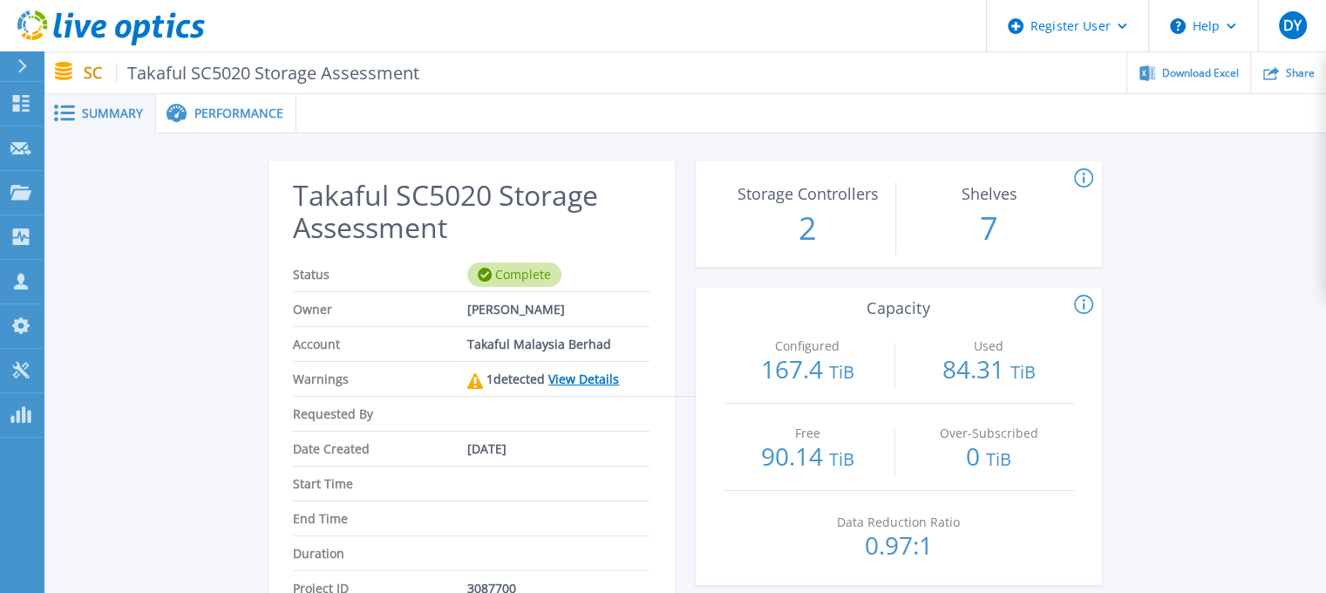
click at [591, 376] on link "View Details" at bounding box center [583, 379] width 71 height 17
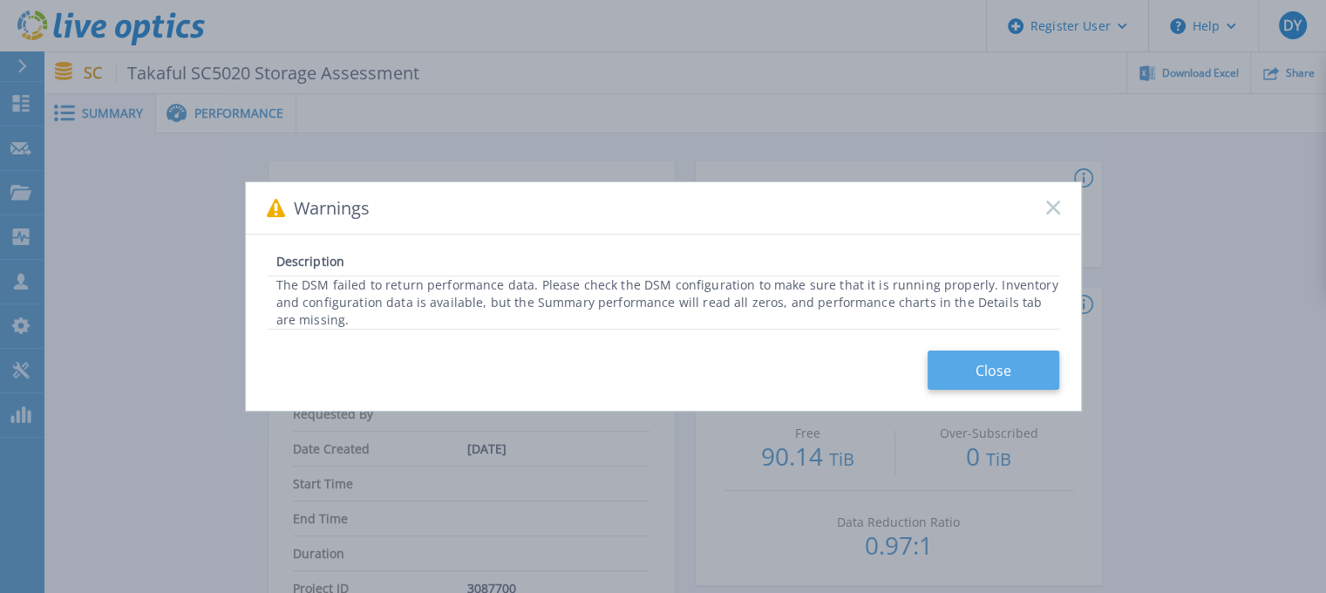
click at [971, 369] on button "Close" at bounding box center [994, 369] width 132 height 39
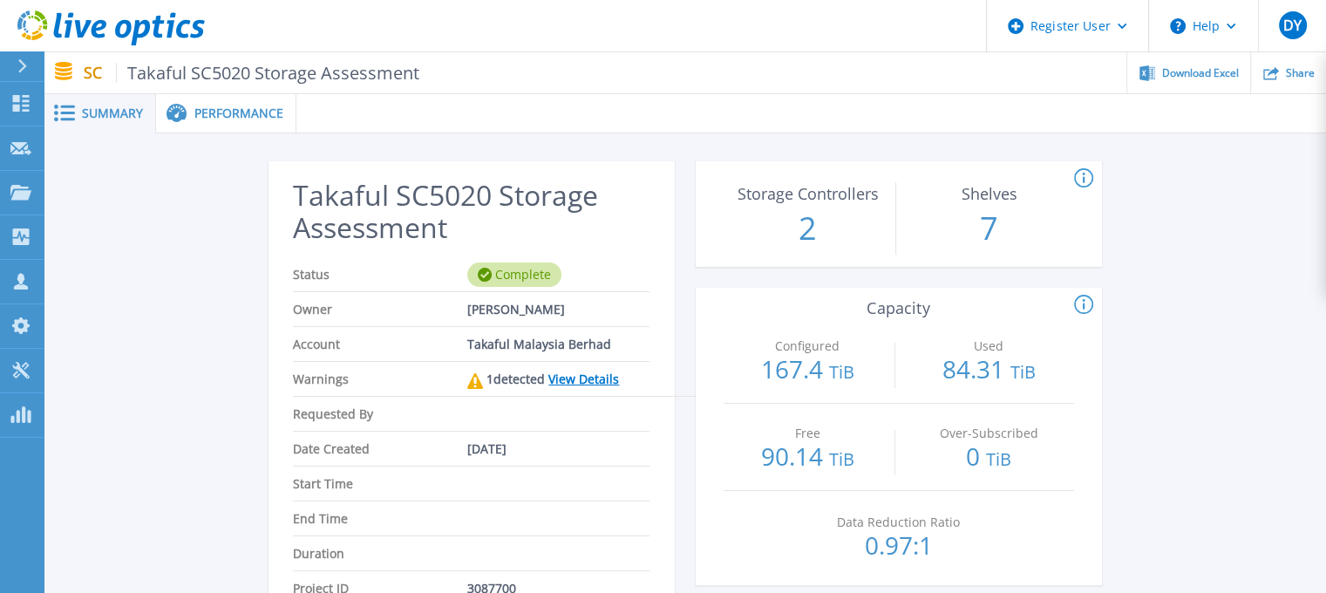
click at [258, 118] on span "Performance" at bounding box center [238, 113] width 89 height 12
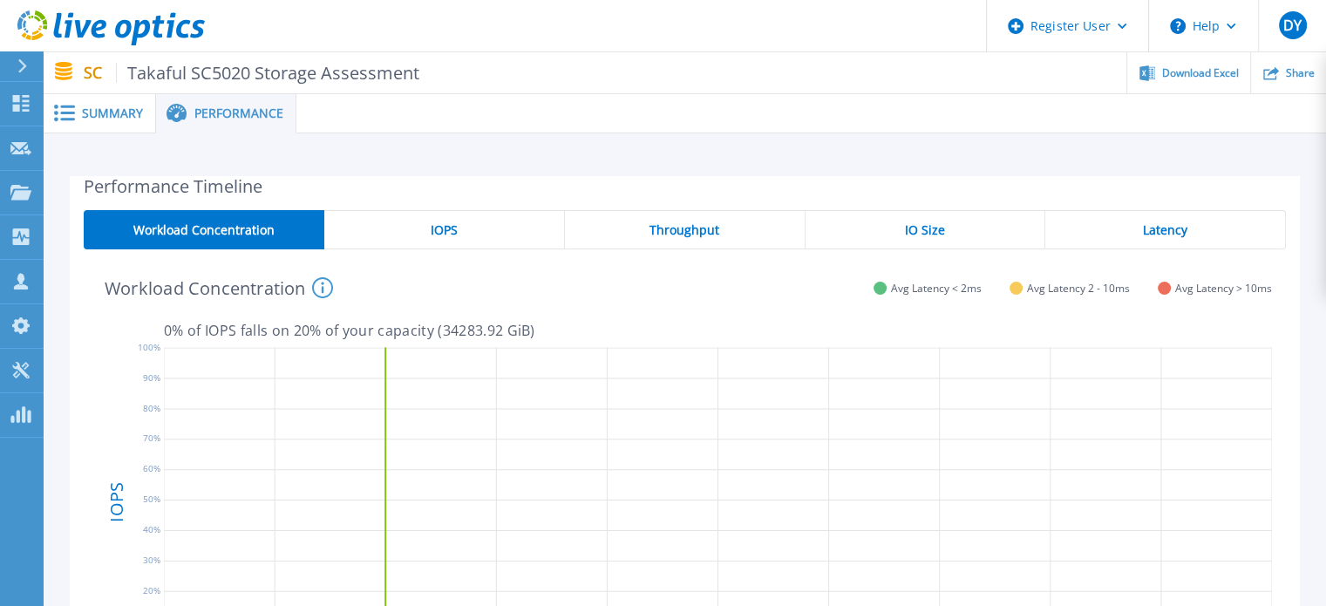
click at [110, 119] on span "Summary" at bounding box center [112, 113] width 61 height 12
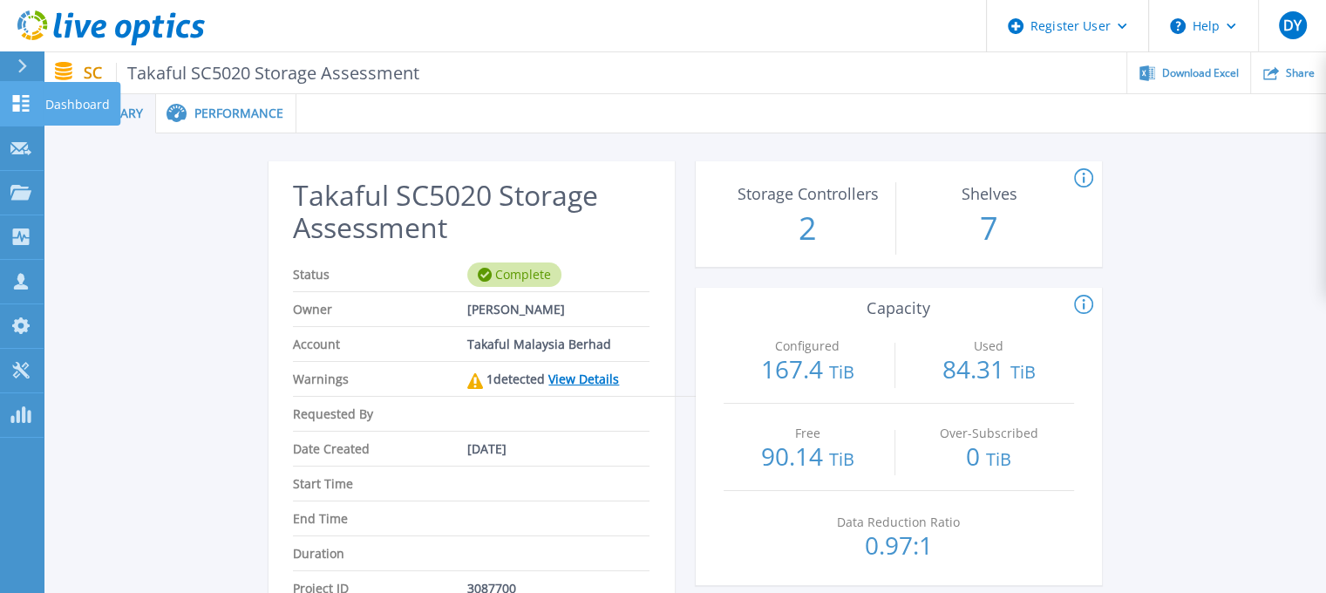
click at [18, 104] on icon at bounding box center [20, 103] width 21 height 17
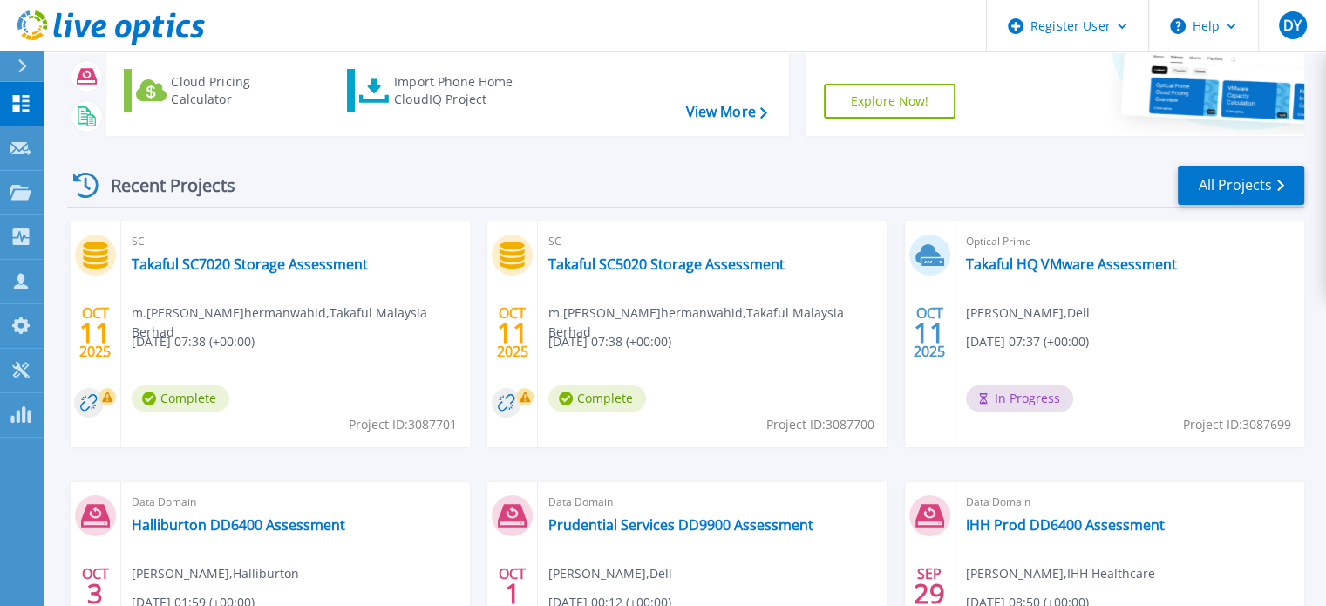
scroll to position [174, 0]
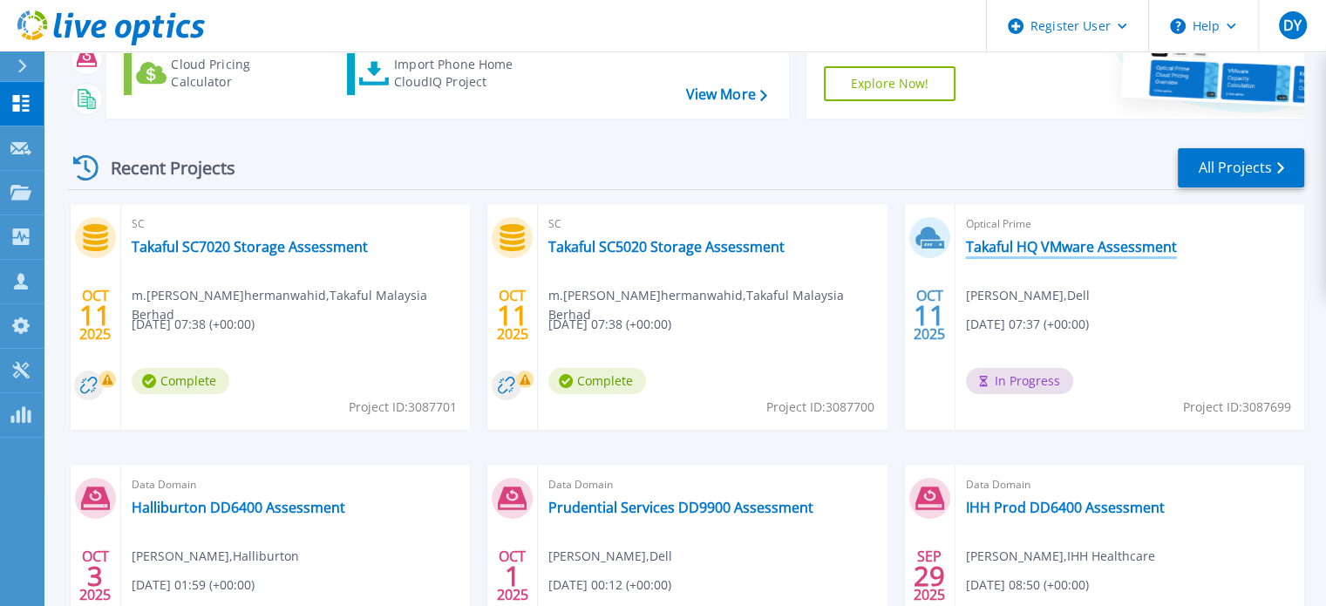
click at [1059, 250] on link "Takaful HQ VMware Assessment" at bounding box center [1071, 246] width 211 height 17
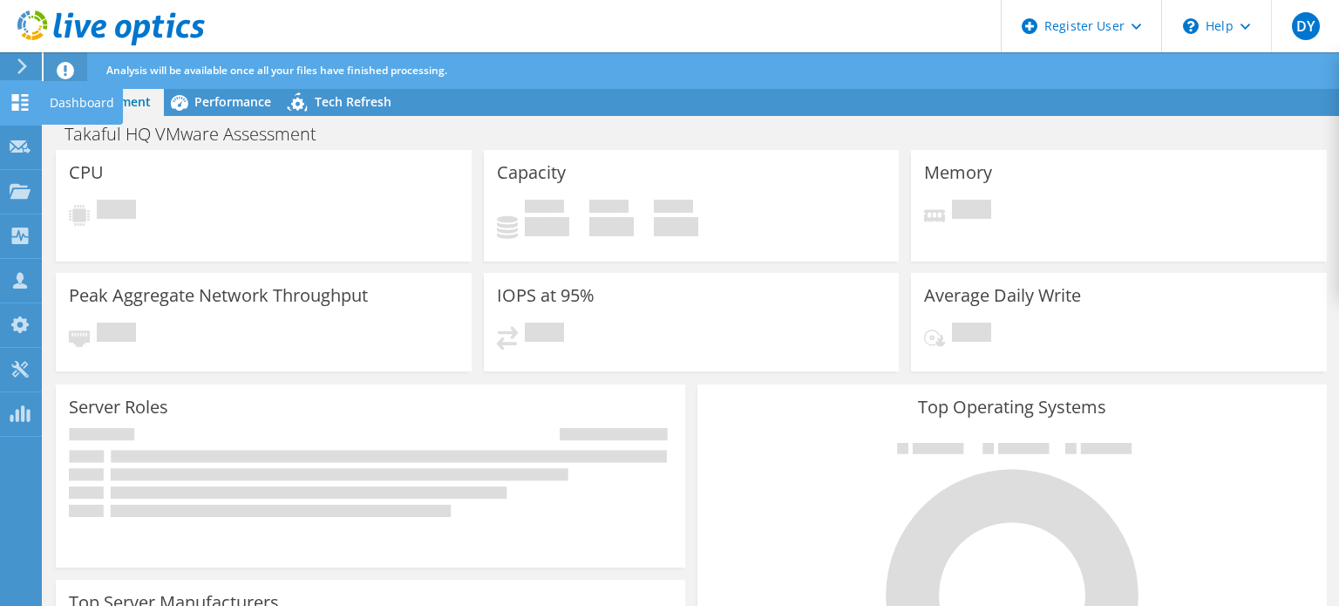
click at [10, 106] on icon at bounding box center [20, 102] width 21 height 17
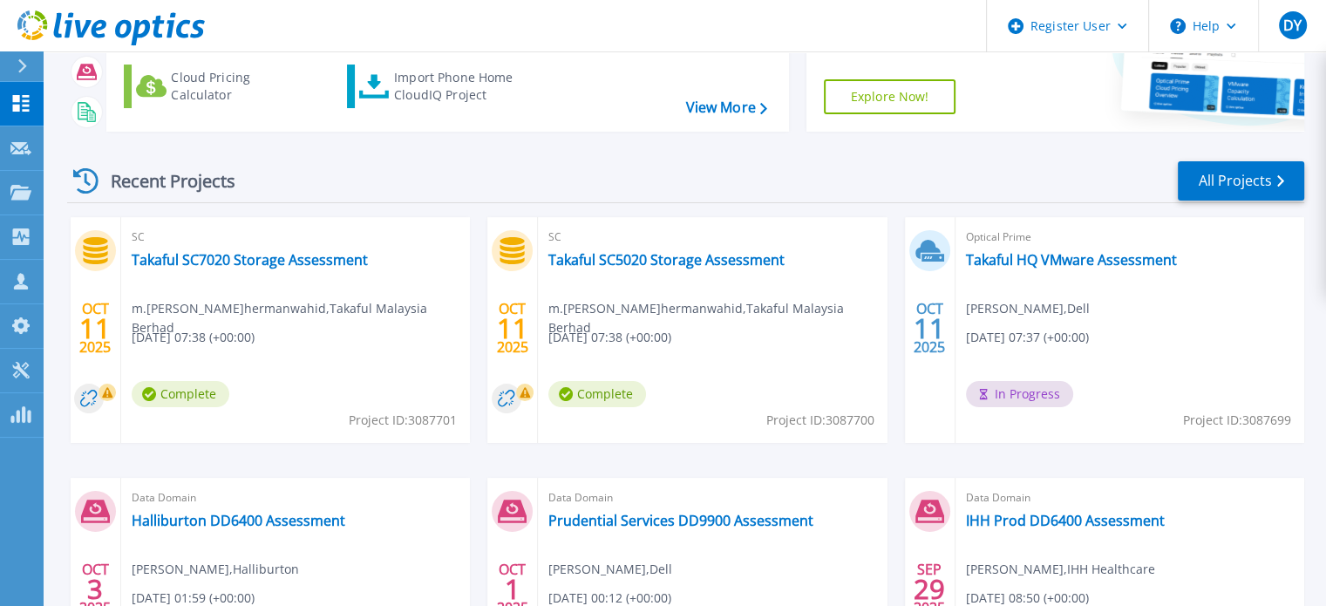
scroll to position [262, 0]
